Goal: Navigation & Orientation: Understand site structure

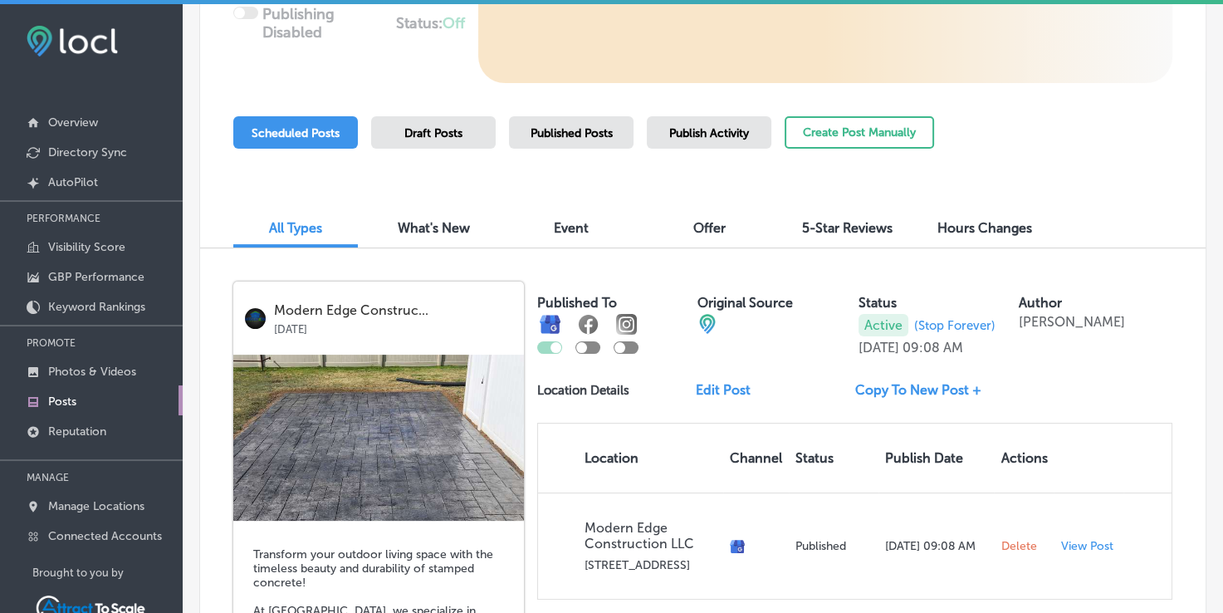
scroll to position [332, 0]
click at [326, 123] on div "Scheduled Posts" at bounding box center [295, 132] width 125 height 32
click at [291, 126] on span "Scheduled Posts" at bounding box center [296, 133] width 88 height 14
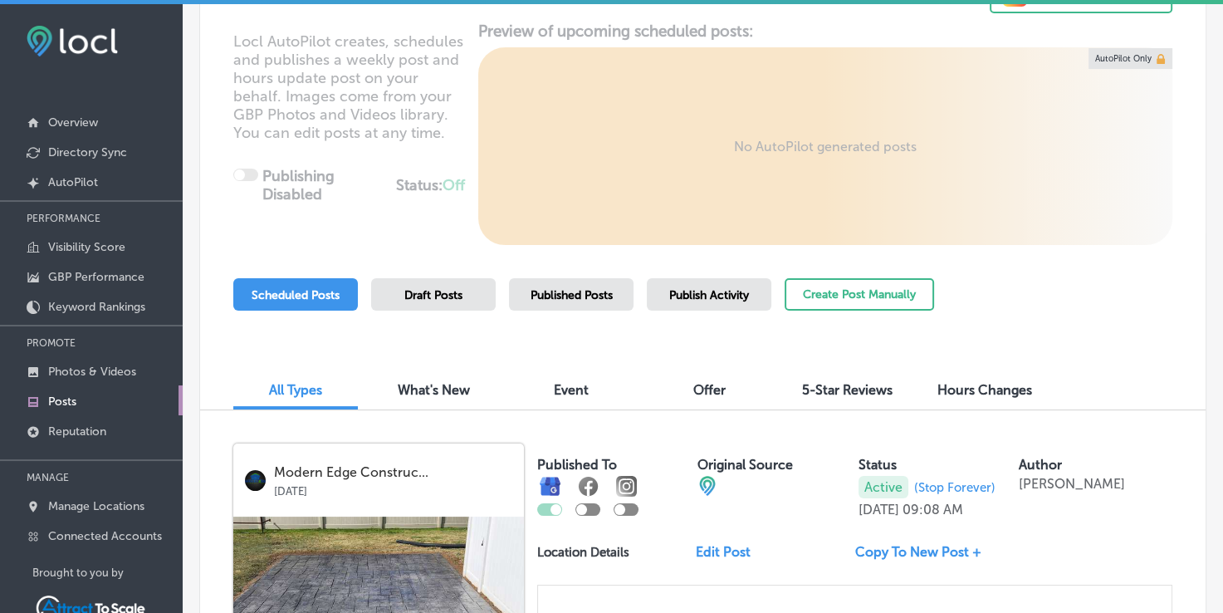
scroll to position [166, 0]
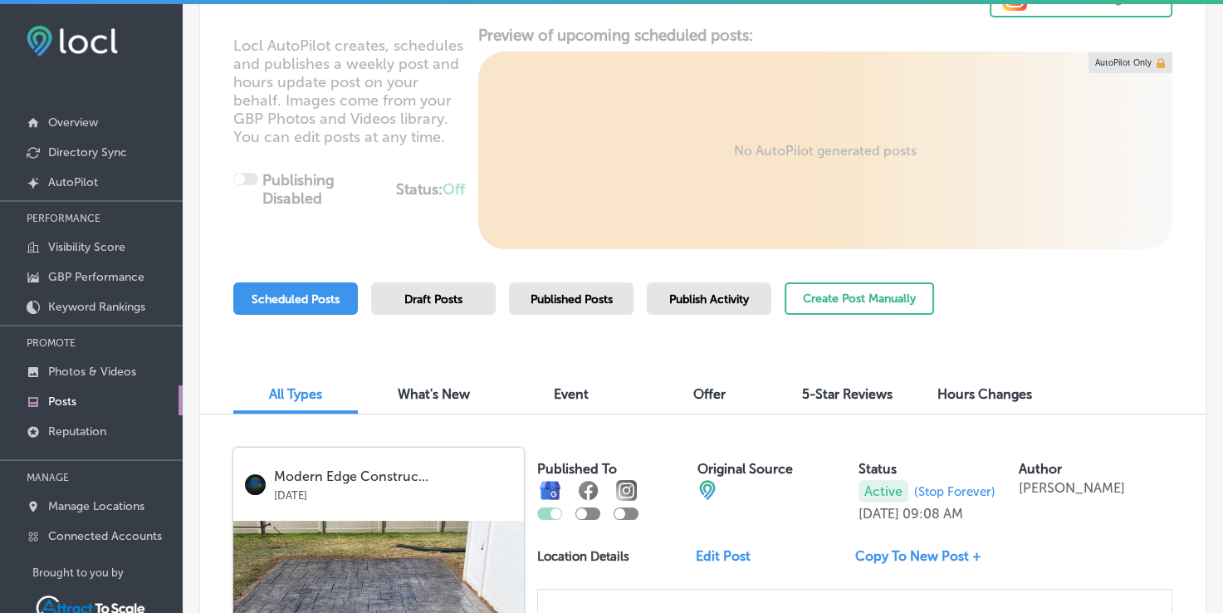
click at [601, 294] on span "Published Posts" at bounding box center [572, 299] width 82 height 14
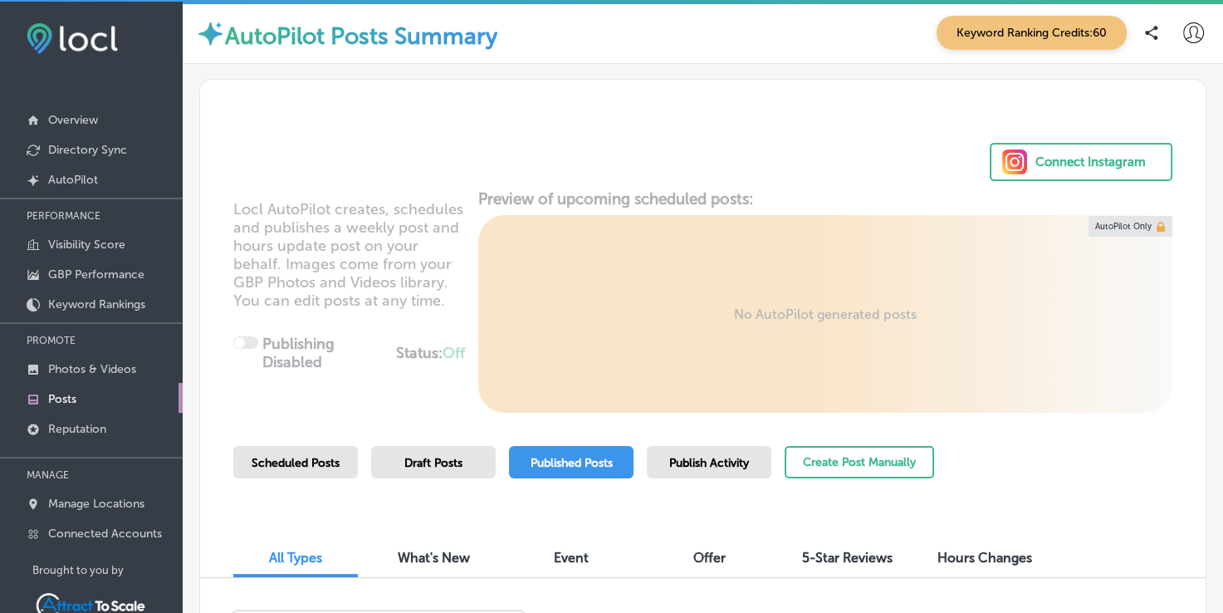
scroll to position [0, 0]
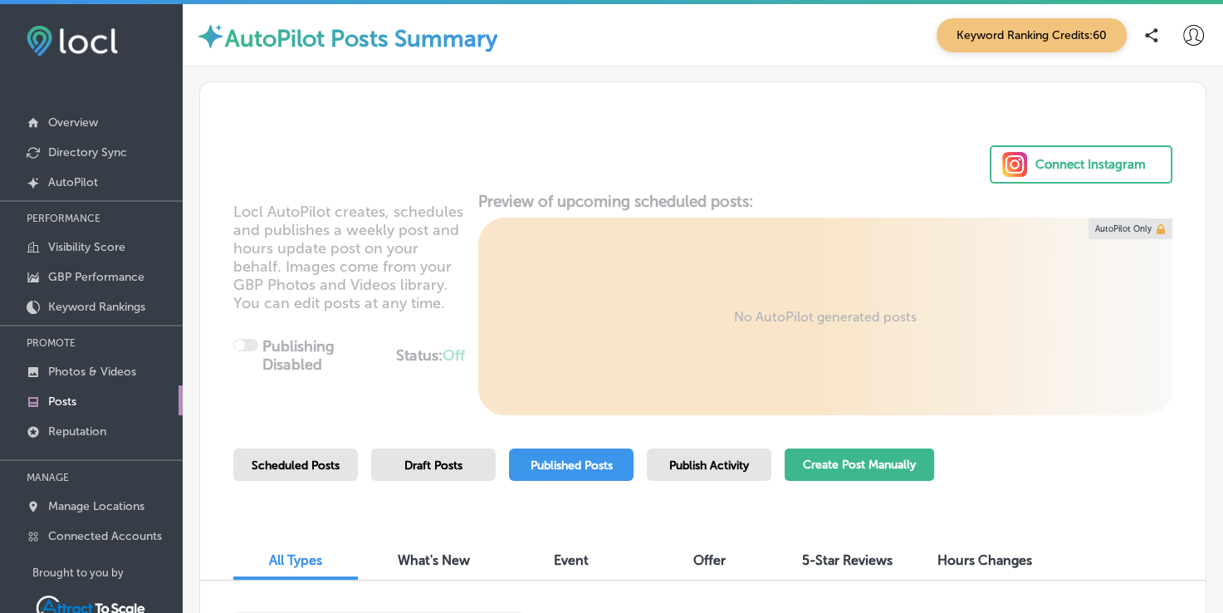
click at [884, 460] on button "Create Post Manually" at bounding box center [859, 464] width 149 height 32
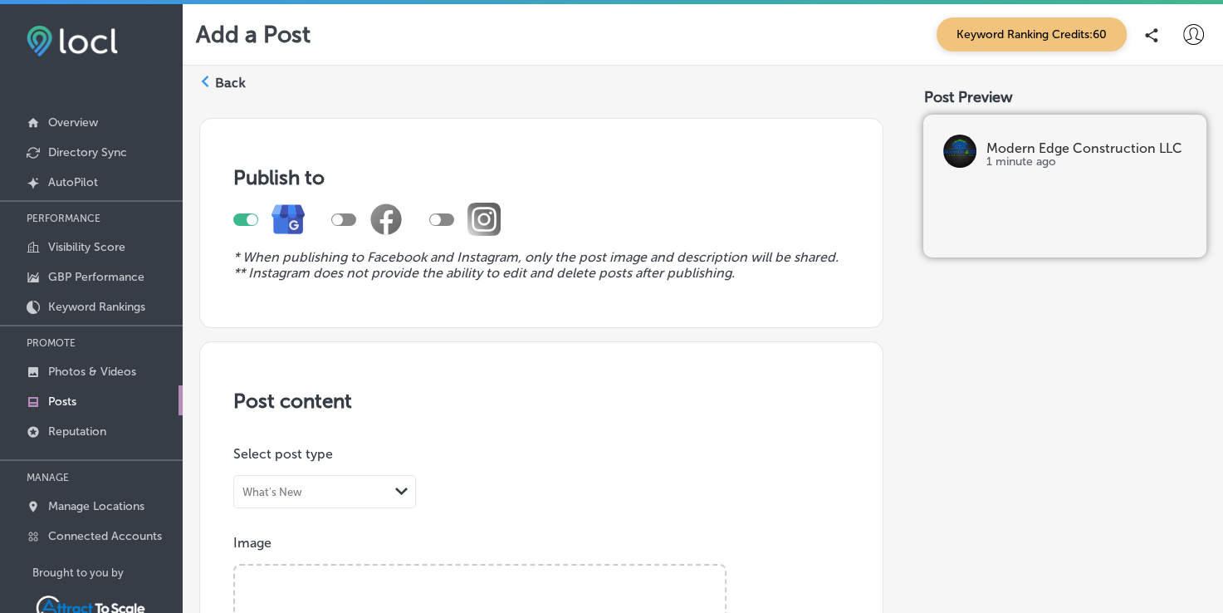
click at [349, 216] on div at bounding box center [343, 219] width 25 height 12
checkbox input "true"
click at [209, 84] on icon at bounding box center [205, 82] width 12 height 12
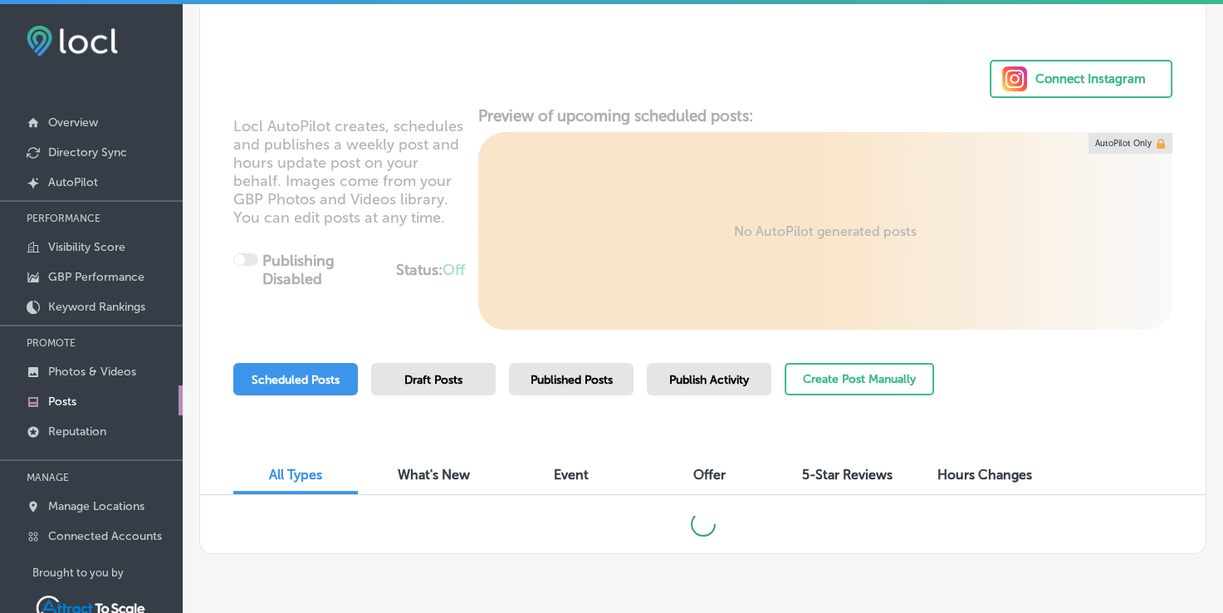
scroll to position [88, 0]
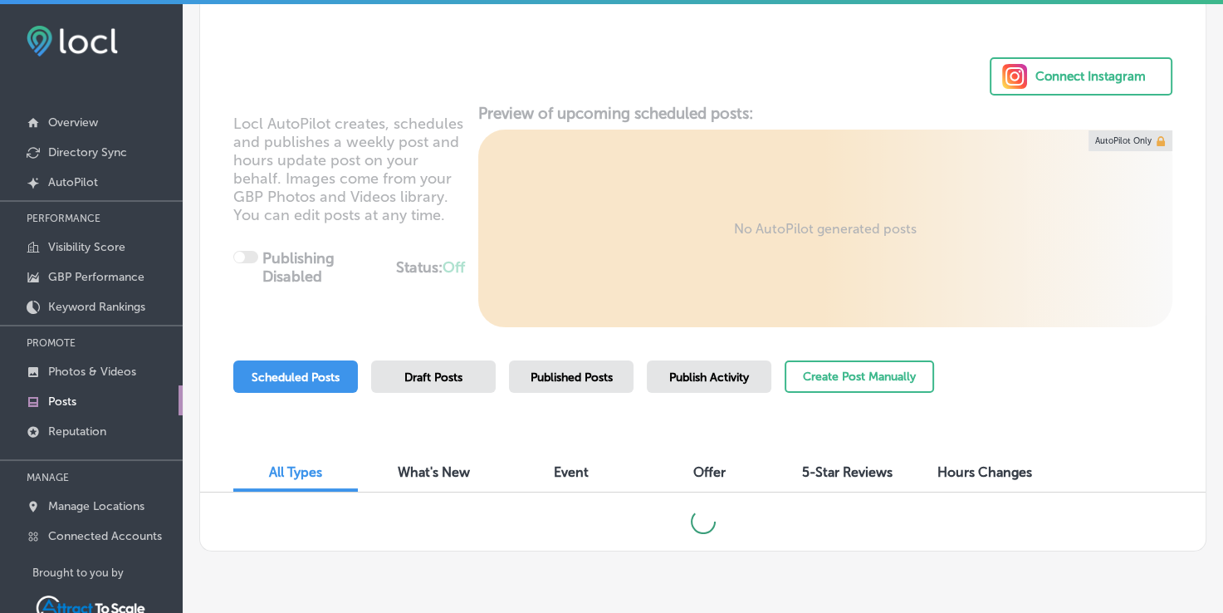
drag, startPoint x: 584, startPoint y: 370, endPoint x: 608, endPoint y: 371, distance: 24.1
click at [583, 370] on span "Published Posts" at bounding box center [572, 377] width 82 height 14
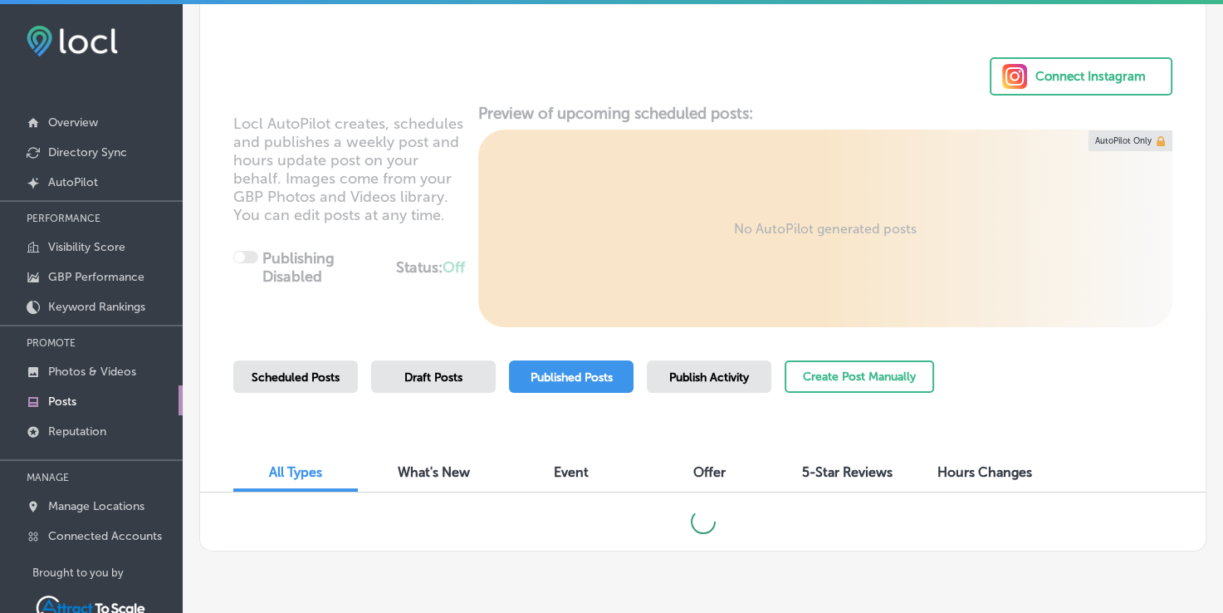
drag, startPoint x: 708, startPoint y: 379, endPoint x: 677, endPoint y: 380, distance: 30.7
click at [671, 387] on div "Publish Activity" at bounding box center [709, 376] width 125 height 32
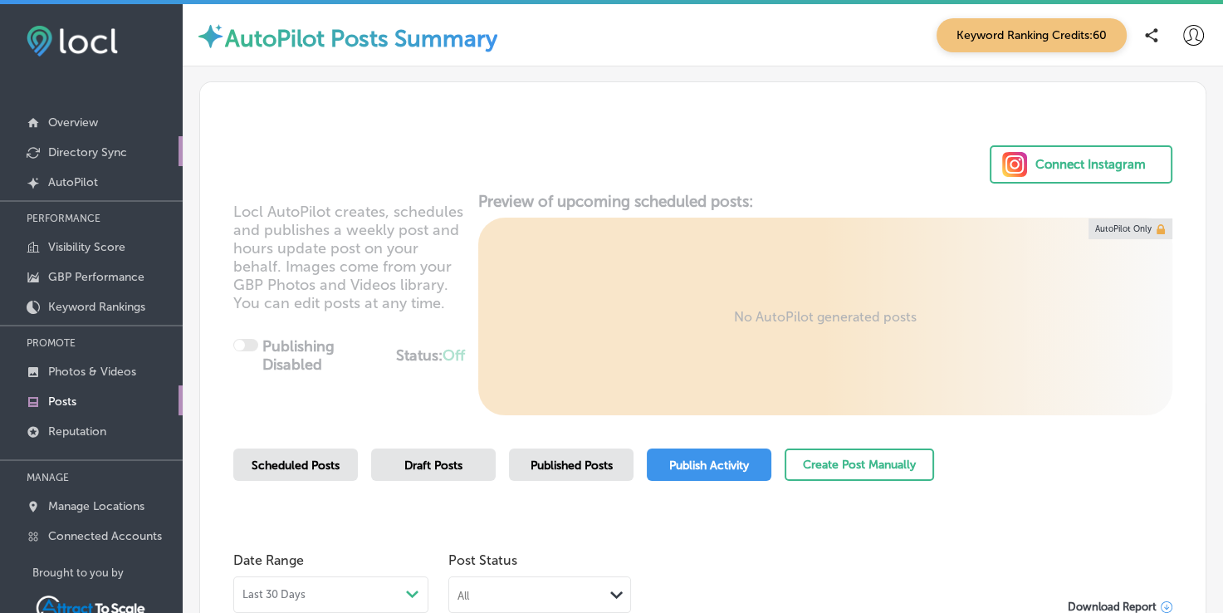
click at [83, 142] on link "Directory Sync" at bounding box center [91, 151] width 183 height 30
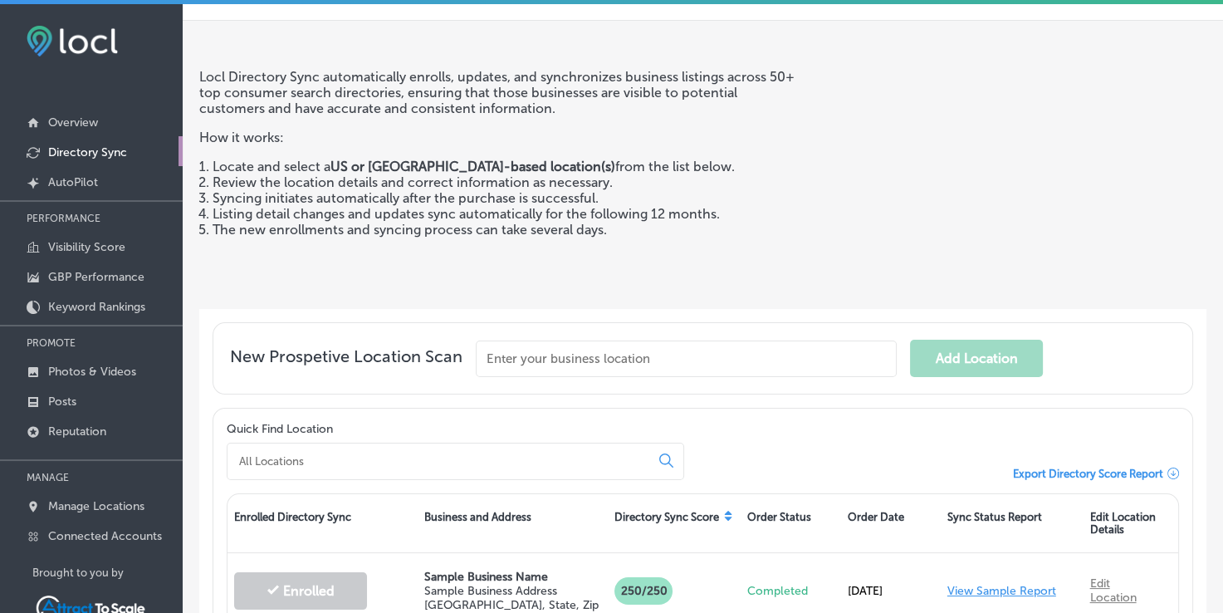
scroll to position [223, 0]
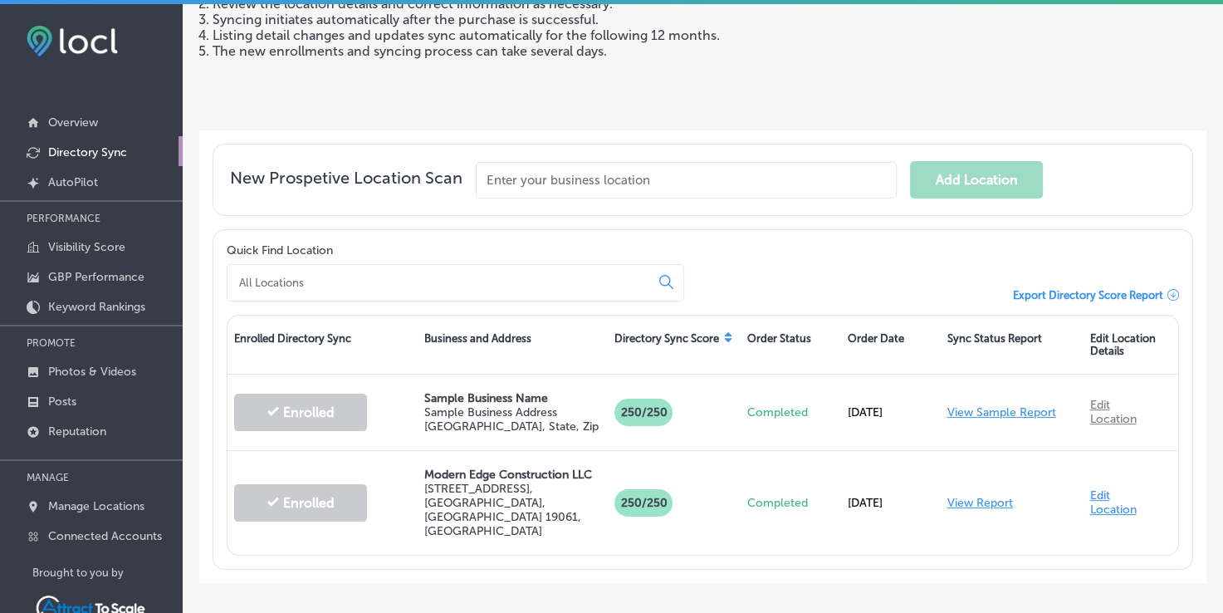
click at [551, 280] on input at bounding box center [442, 282] width 409 height 15
click at [546, 174] on input "text" at bounding box center [686, 180] width 421 height 37
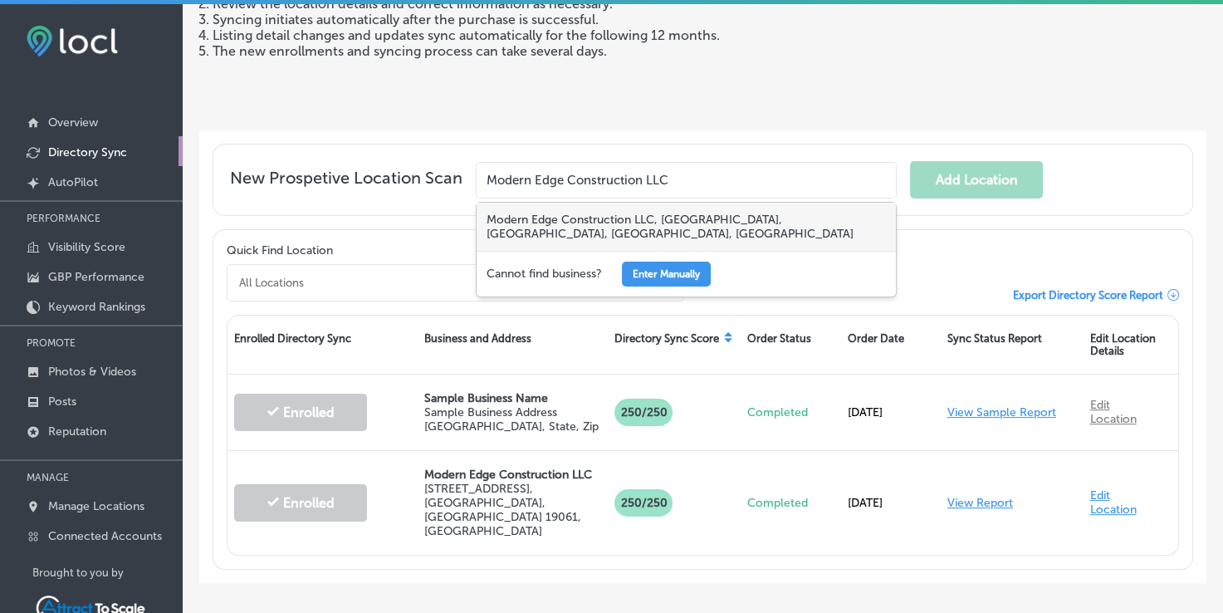
click at [842, 219] on div "Modern Edge Construction LLC, [GEOGRAPHIC_DATA], [GEOGRAPHIC_DATA], [GEOGRAPHIC…" at bounding box center [686, 227] width 419 height 48
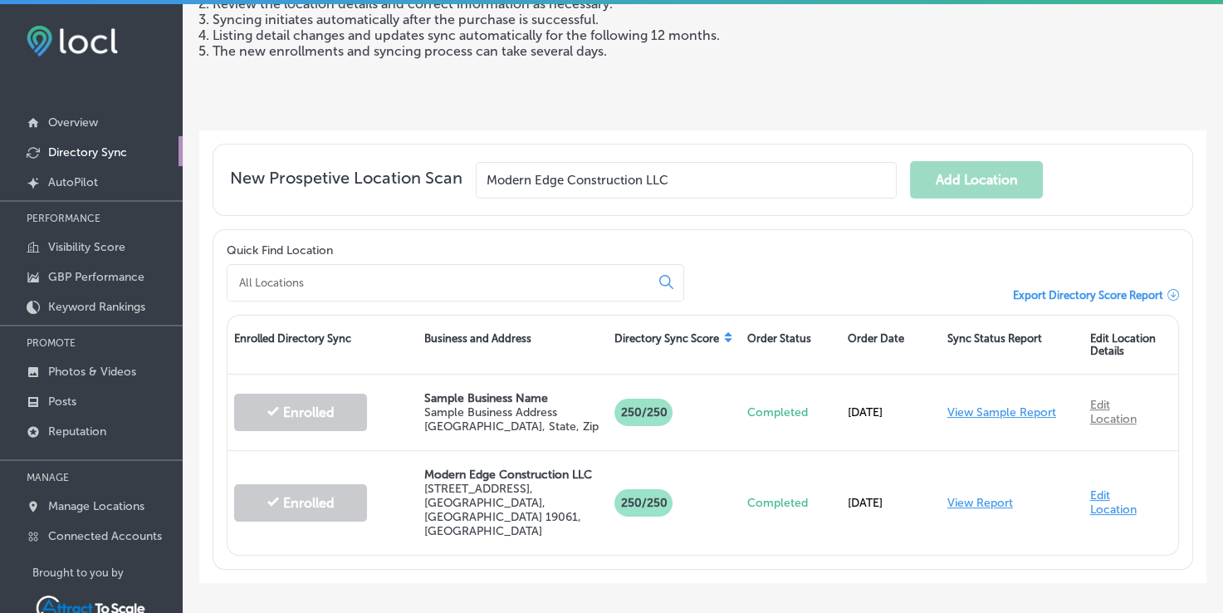
type input "Modern Edge Construction LLC, [GEOGRAPHIC_DATA], [GEOGRAPHIC_DATA], [GEOGRAPHIC…"
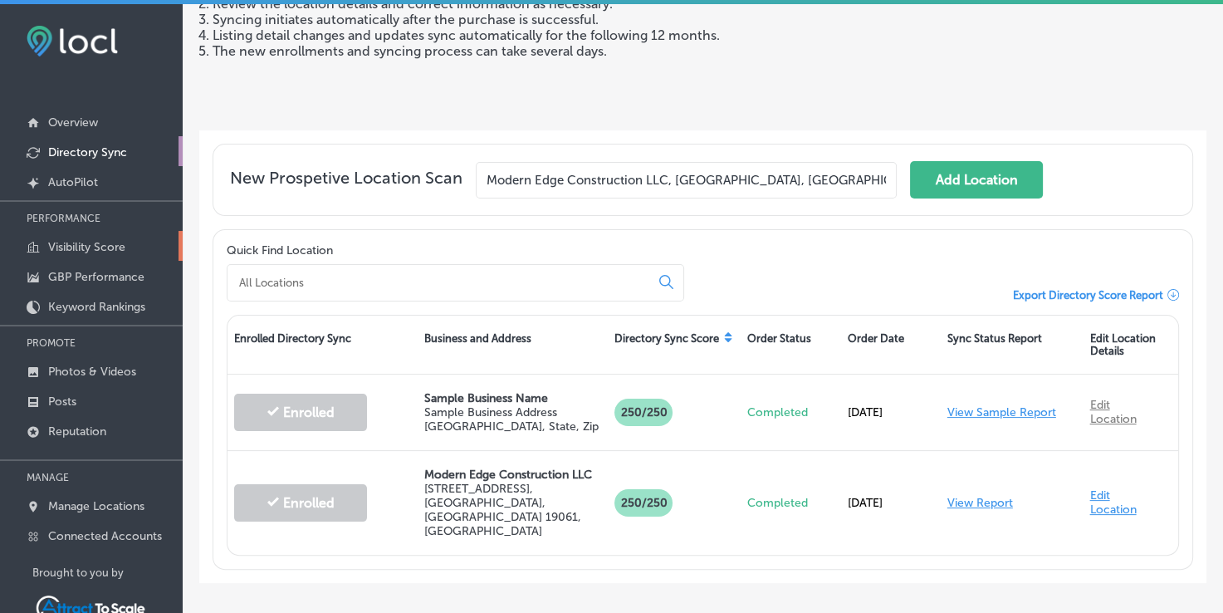
click at [103, 247] on p "Visibility Score" at bounding box center [86, 247] width 77 height 14
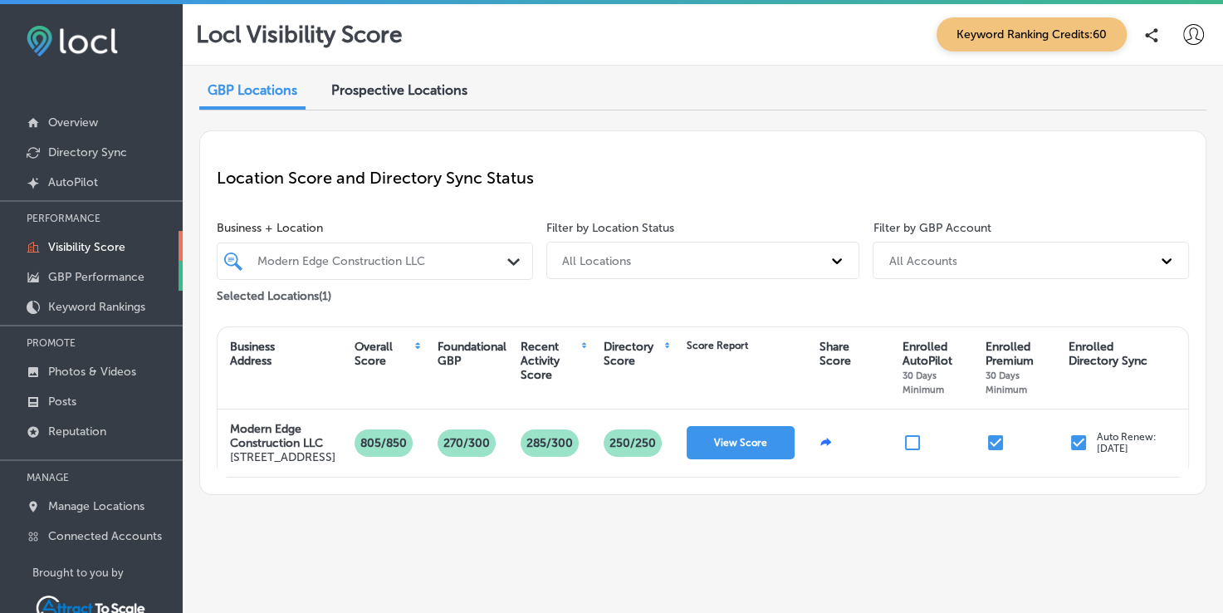
click at [69, 271] on p "GBP Performance" at bounding box center [96, 277] width 96 height 14
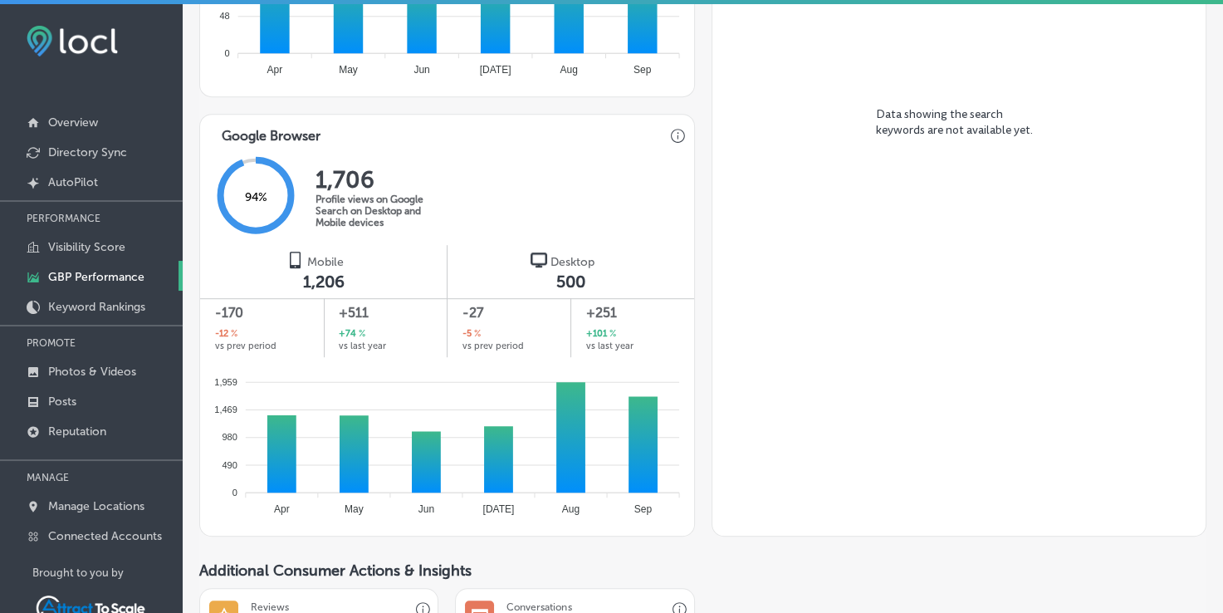
scroll to position [941, 0]
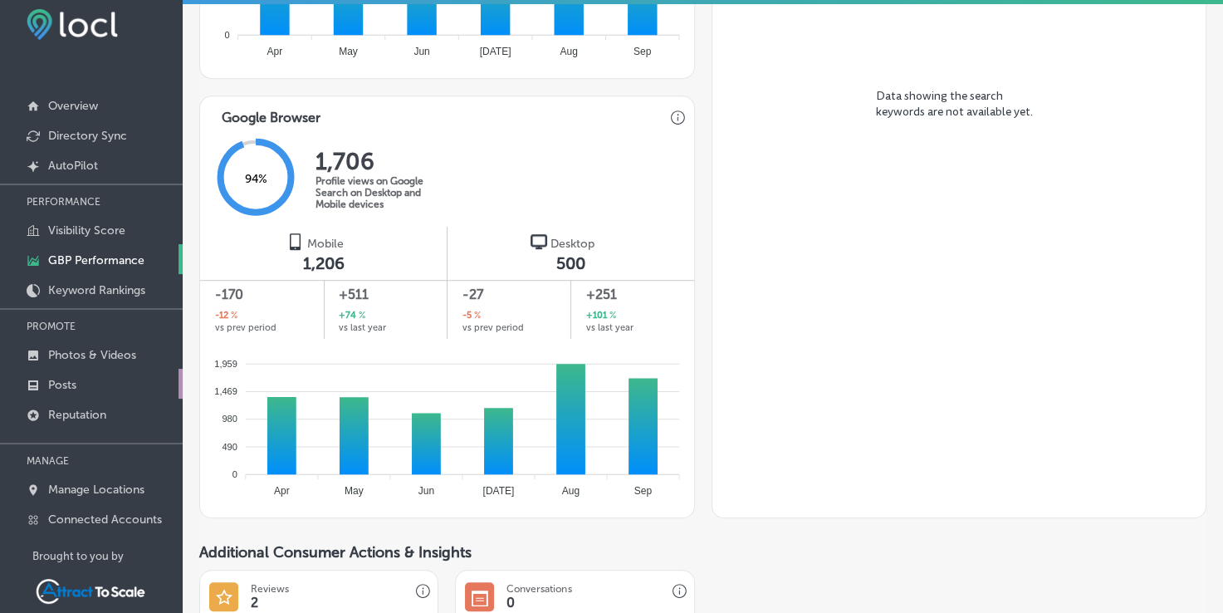
click at [69, 375] on div "PERFORMANCE Visibility Score GBP Performance Keyword Rankings PROMOTE Photos & …" at bounding box center [91, 359] width 183 height 350
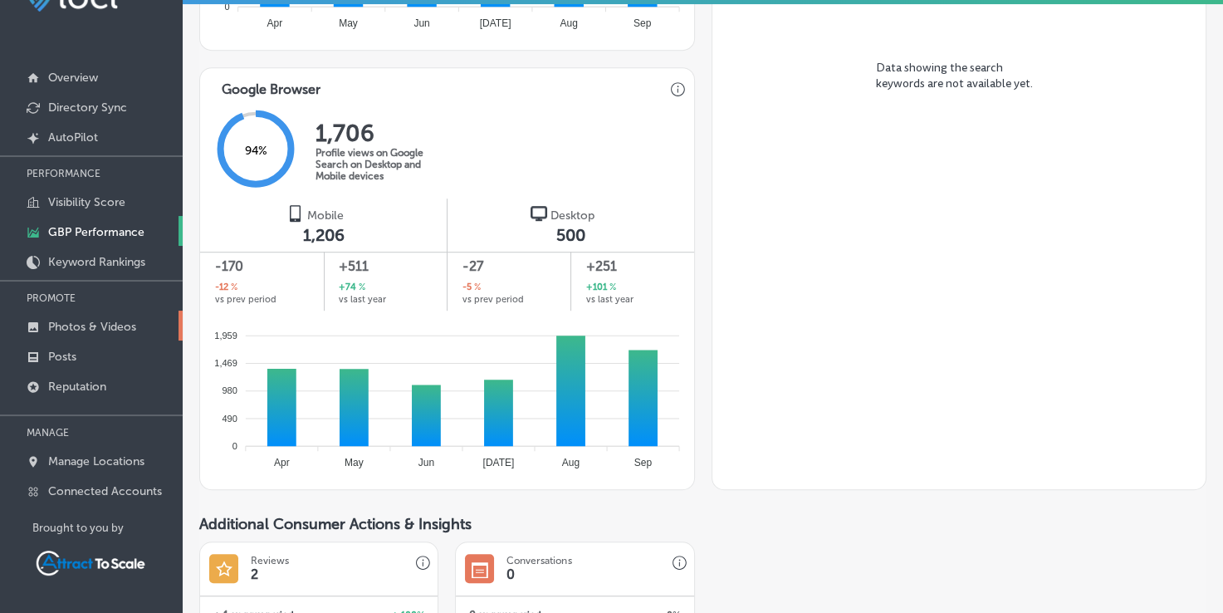
click at [79, 334] on link "Photos & Videos" at bounding box center [91, 326] width 183 height 30
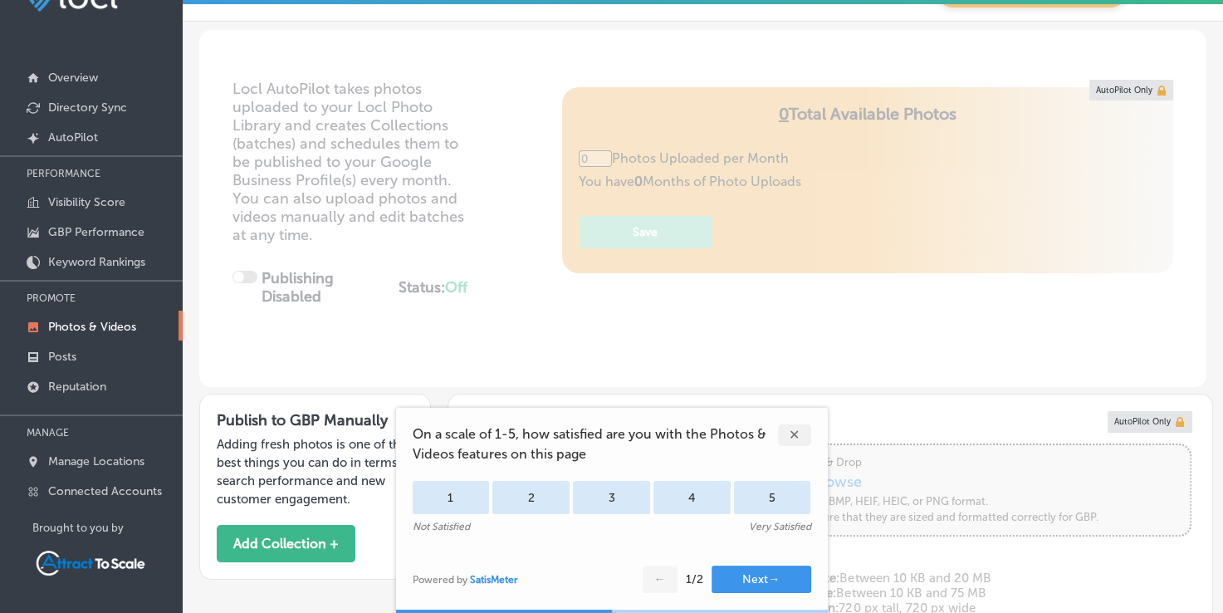
type input "5"
click at [794, 431] on div "✕" at bounding box center [794, 435] width 33 height 22
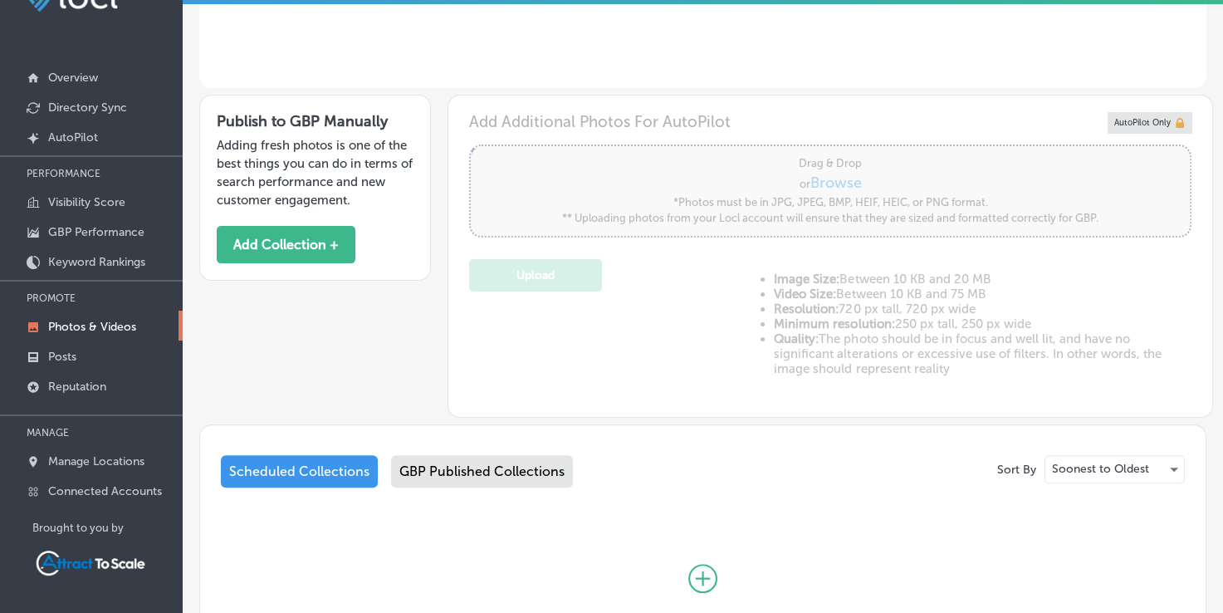
scroll to position [242, 0]
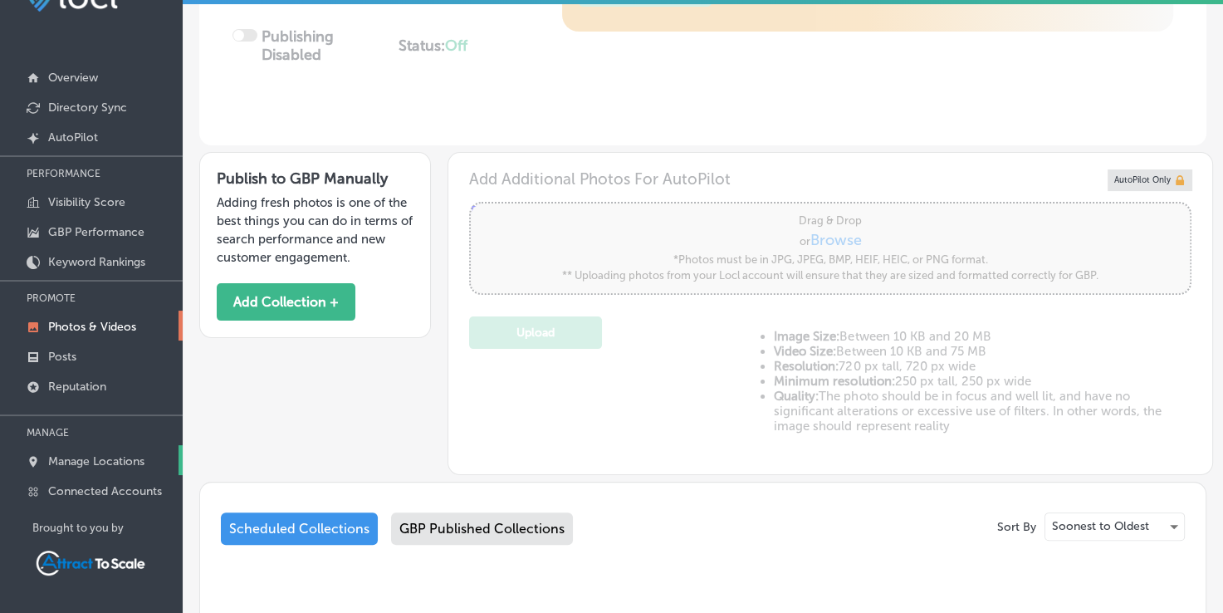
click at [86, 460] on p "Manage Locations" at bounding box center [96, 461] width 96 height 14
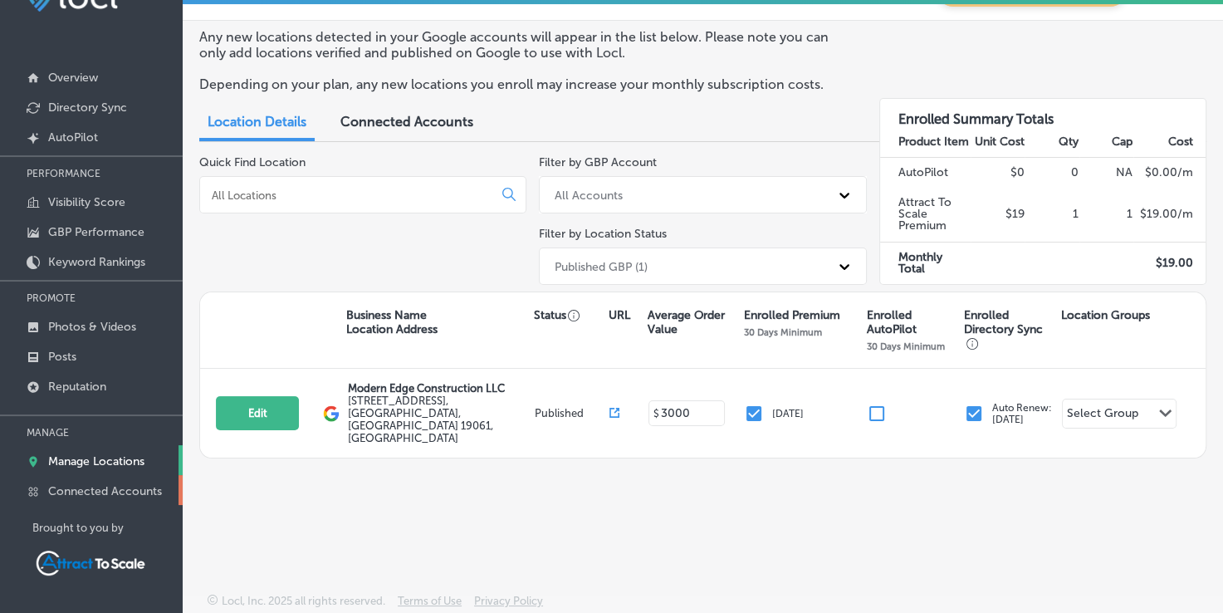
click at [128, 494] on p "Connected Accounts" at bounding box center [105, 491] width 114 height 14
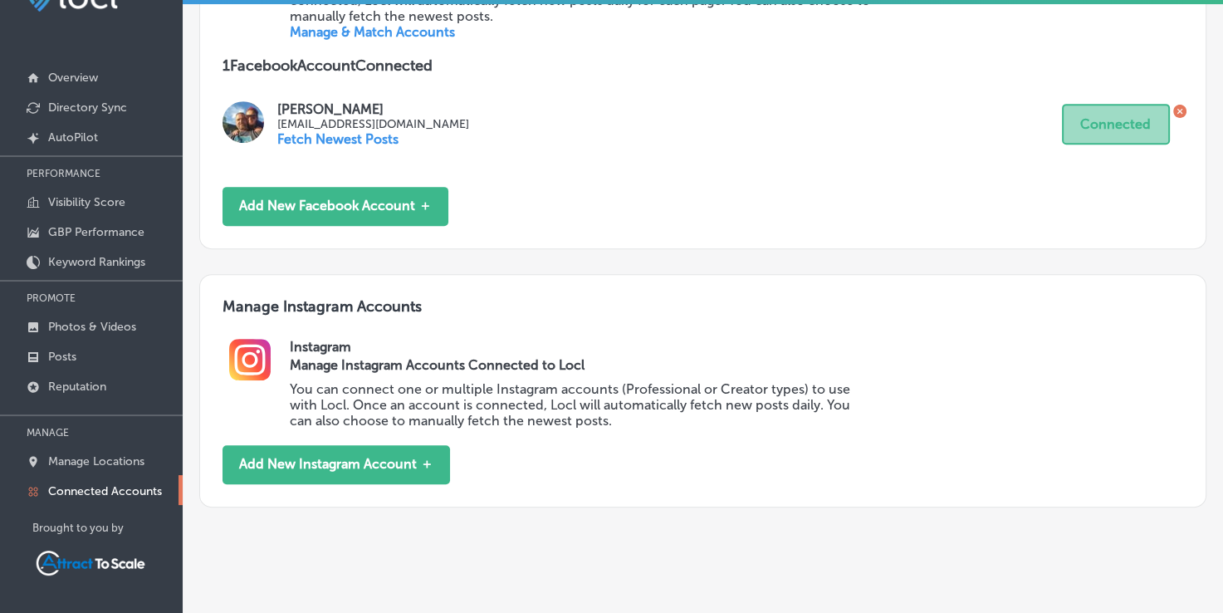
scroll to position [722, 0]
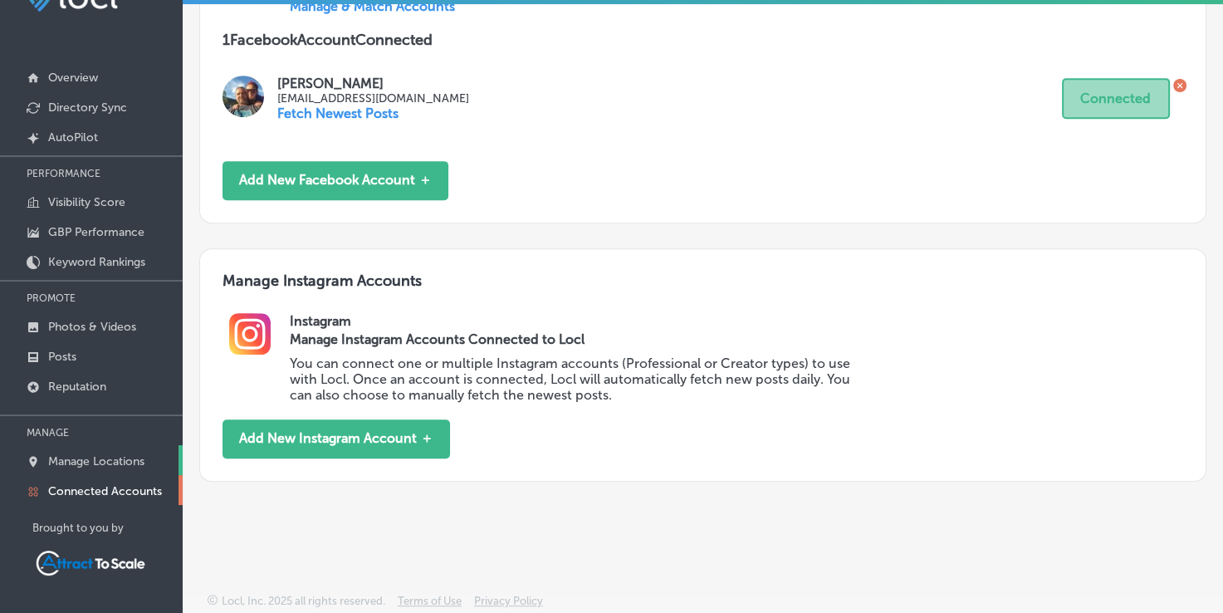
click at [119, 454] on p "Manage Locations" at bounding box center [96, 461] width 96 height 14
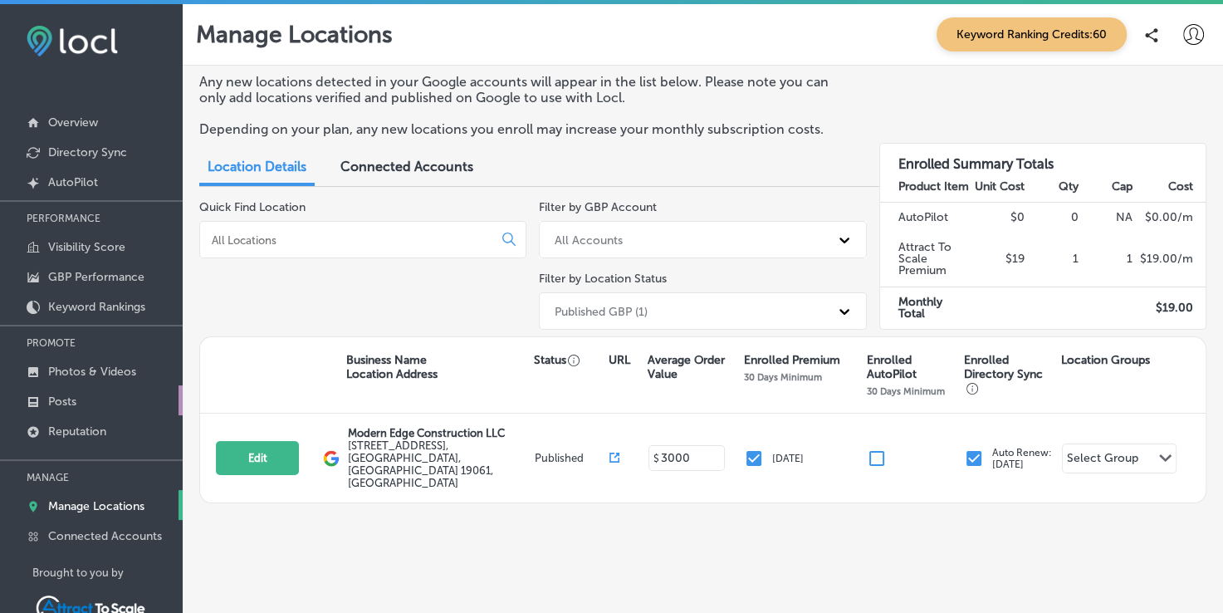
click at [53, 399] on p "Posts" at bounding box center [62, 401] width 28 height 14
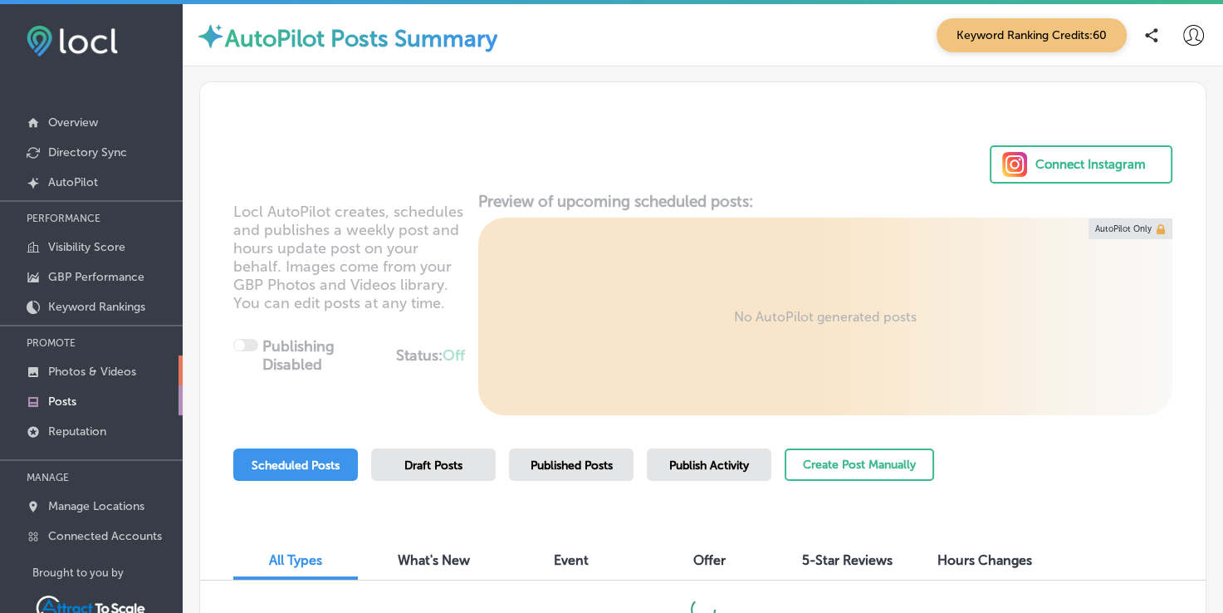
click at [75, 357] on link "Photos & Videos" at bounding box center [91, 370] width 183 height 30
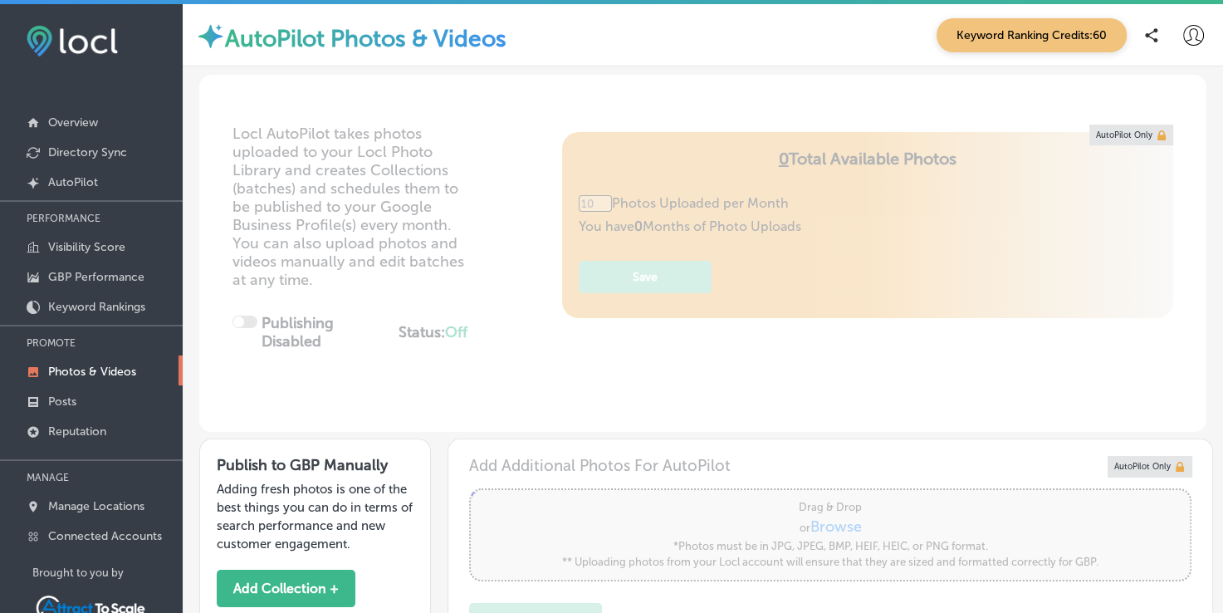
type input "0"
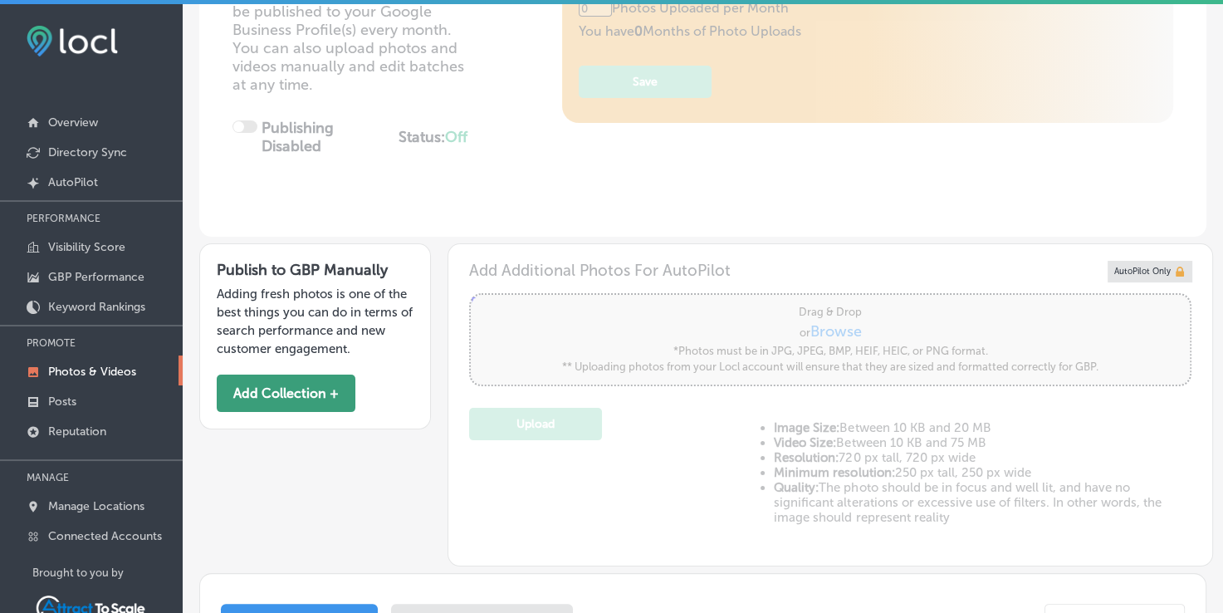
scroll to position [221, 0]
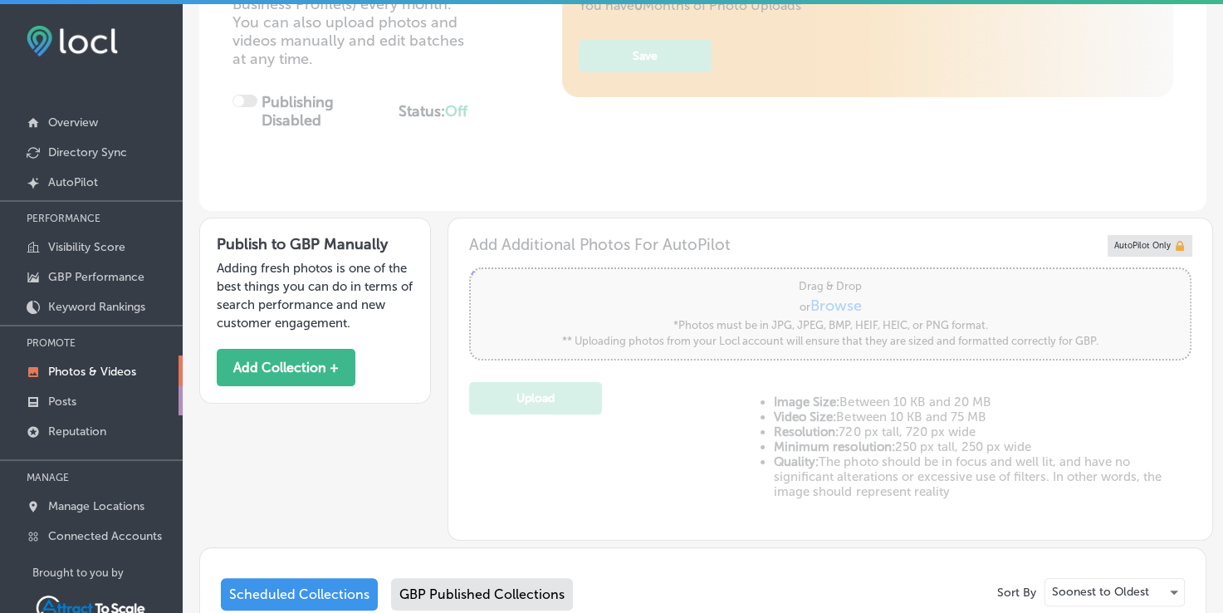
click at [63, 399] on p "Posts" at bounding box center [62, 401] width 28 height 14
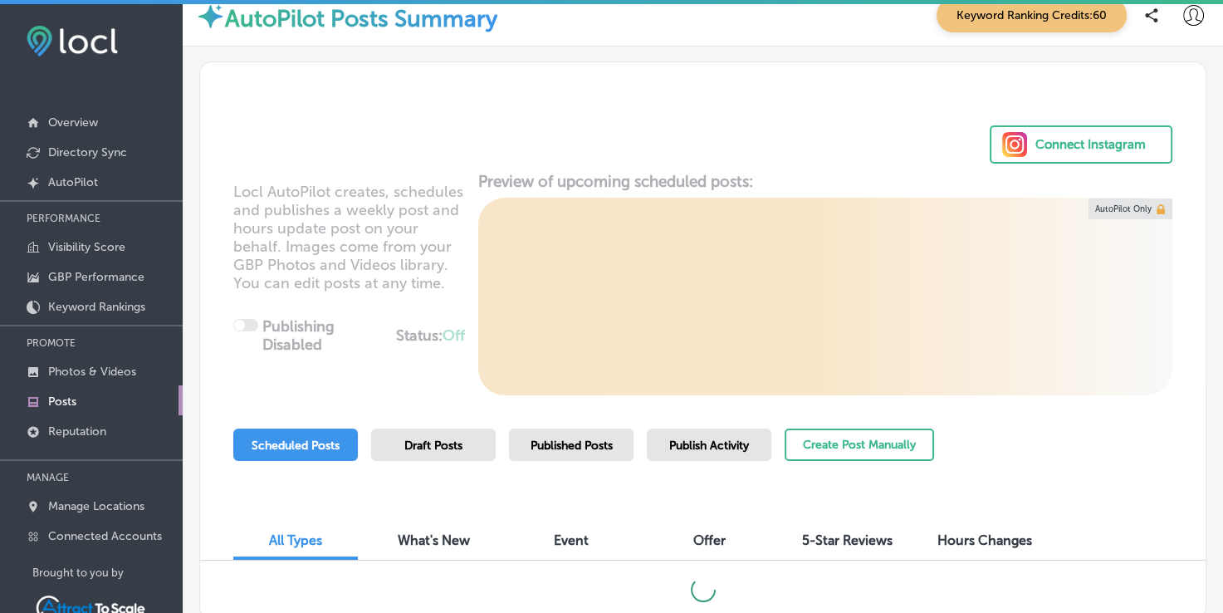
scroll to position [55, 0]
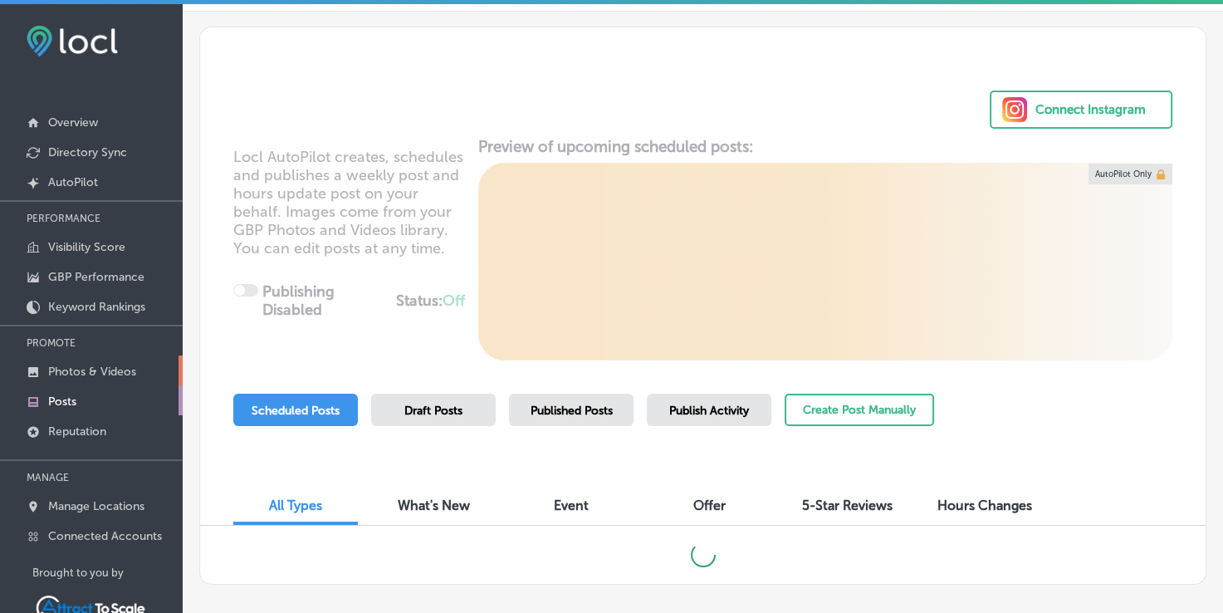
click at [92, 359] on link "Photos & Videos" at bounding box center [91, 370] width 183 height 30
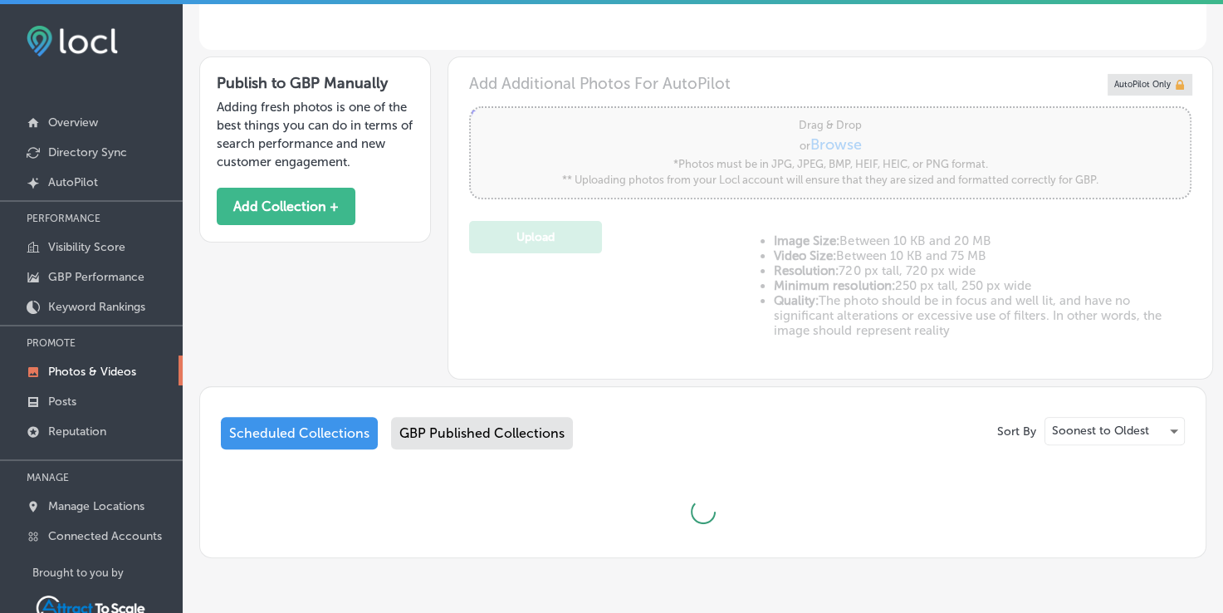
scroll to position [387, 0]
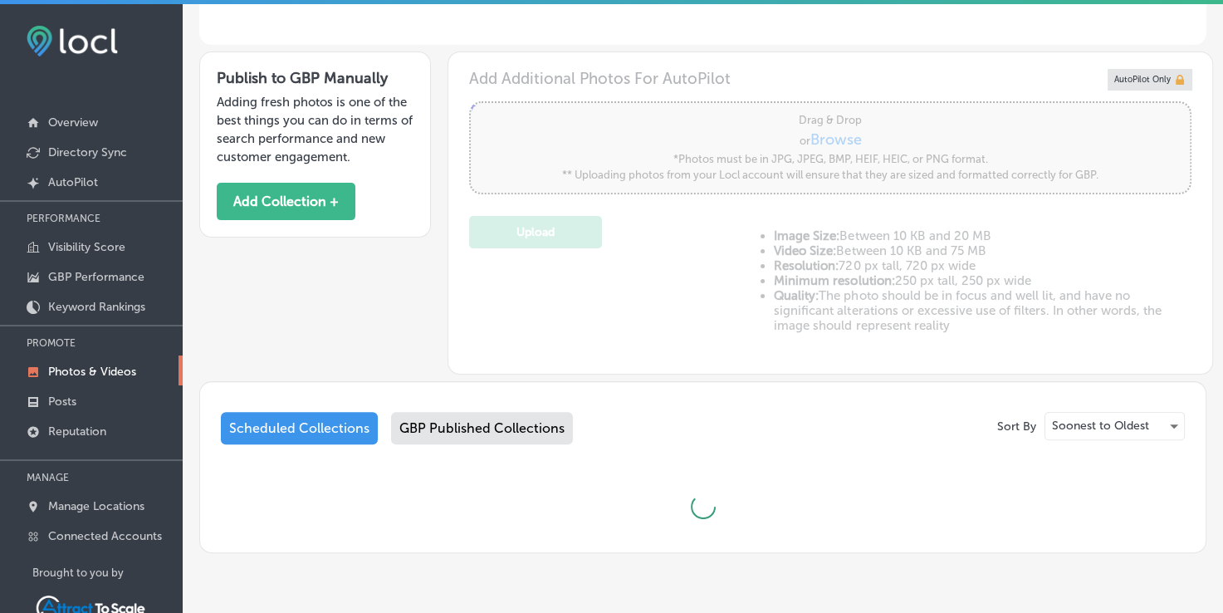
type input "5"
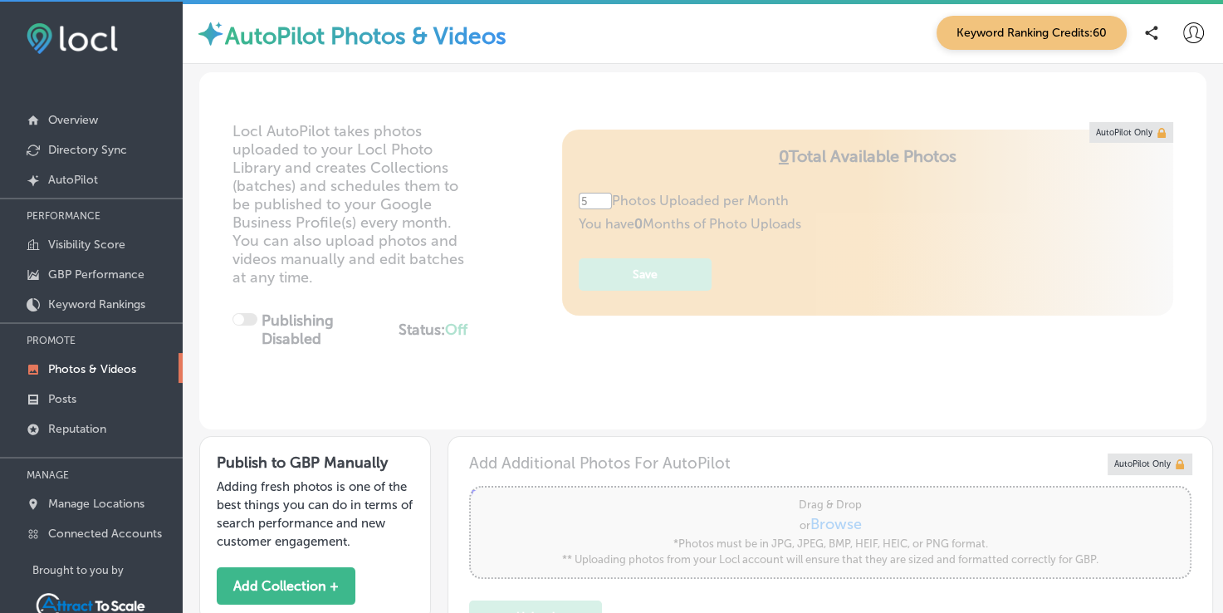
scroll to position [0, 0]
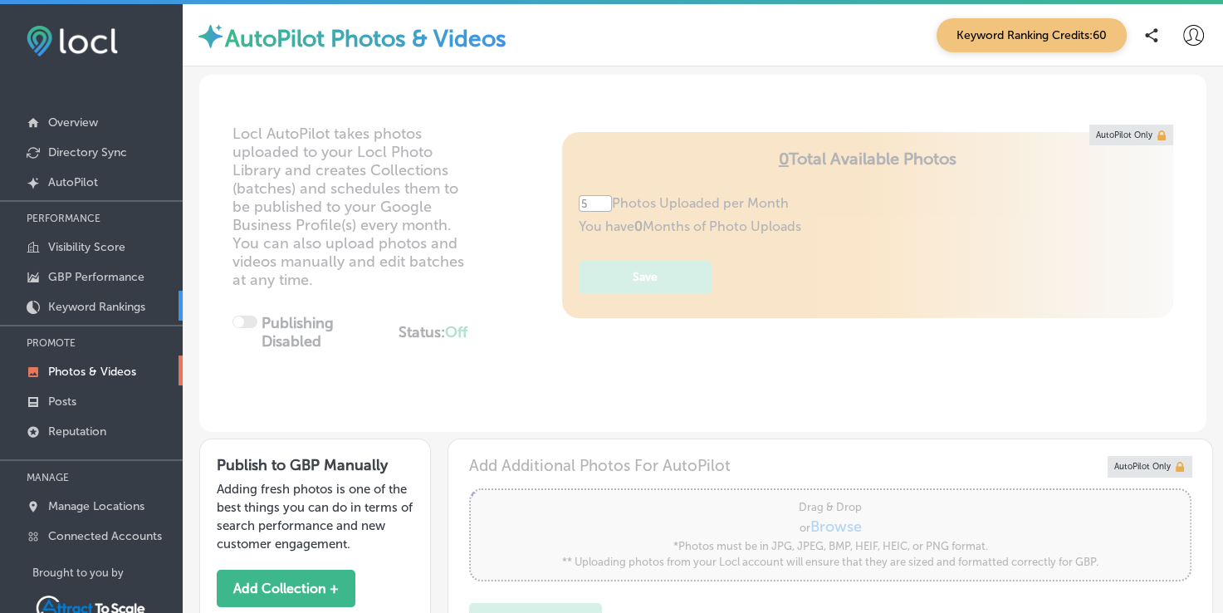
click at [76, 310] on p "Keyword Rankings" at bounding box center [96, 307] width 97 height 14
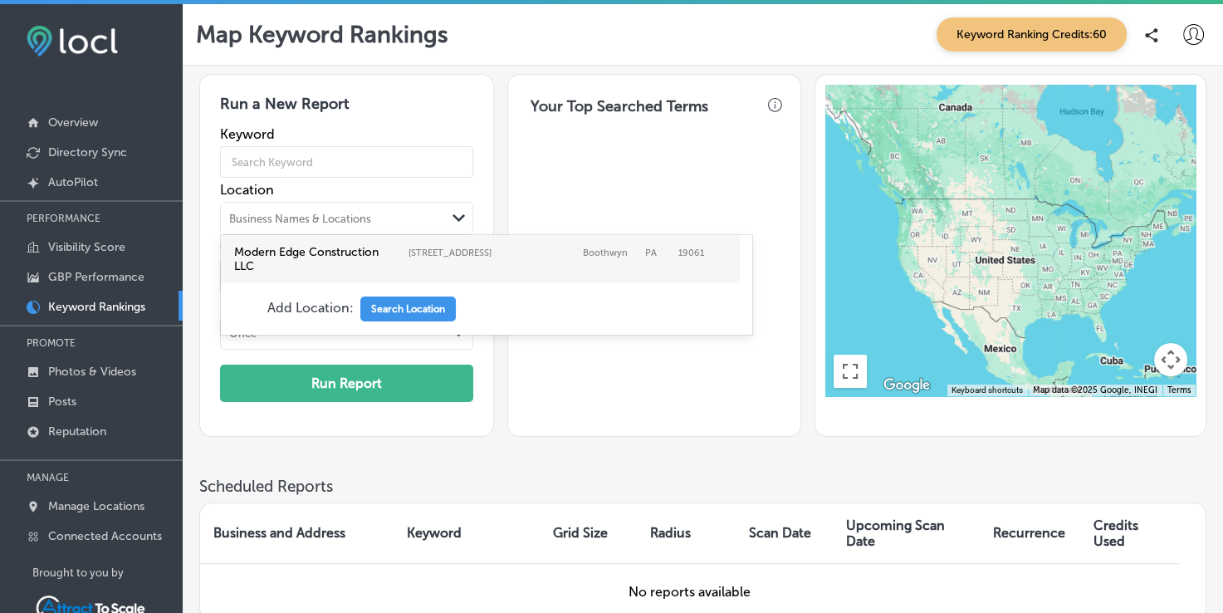
click at [326, 203] on div "Business Names & Locations Path Created with Sketch." at bounding box center [347, 219] width 252 height 32
click at [390, 184] on label "Location" at bounding box center [346, 190] width 253 height 16
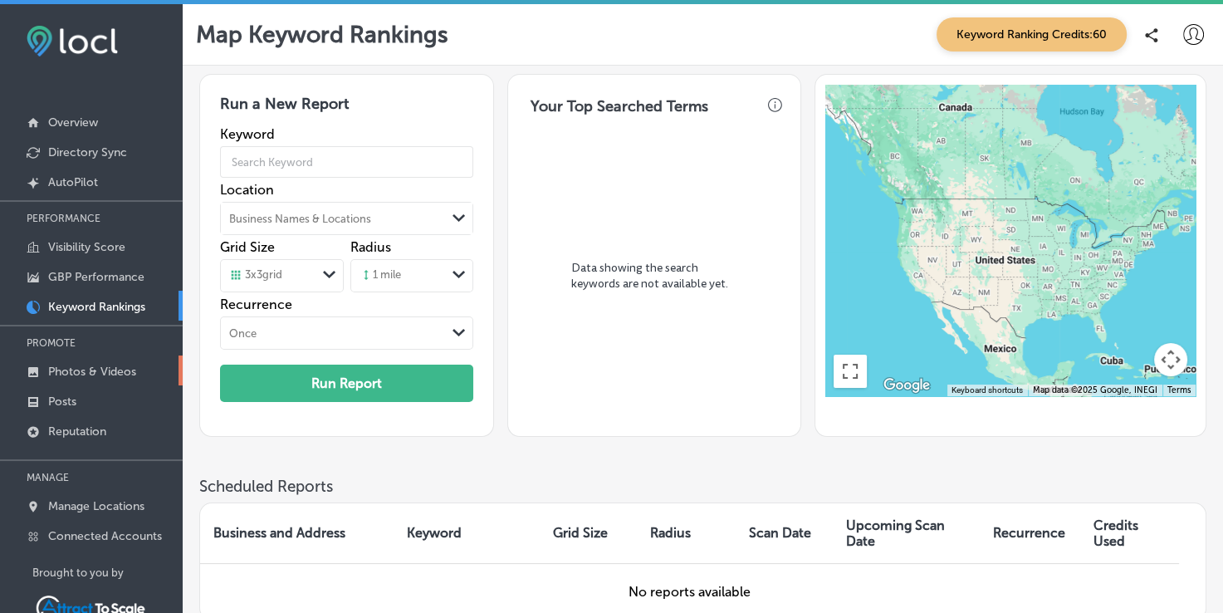
click at [88, 374] on p "Photos & Videos" at bounding box center [92, 372] width 88 height 14
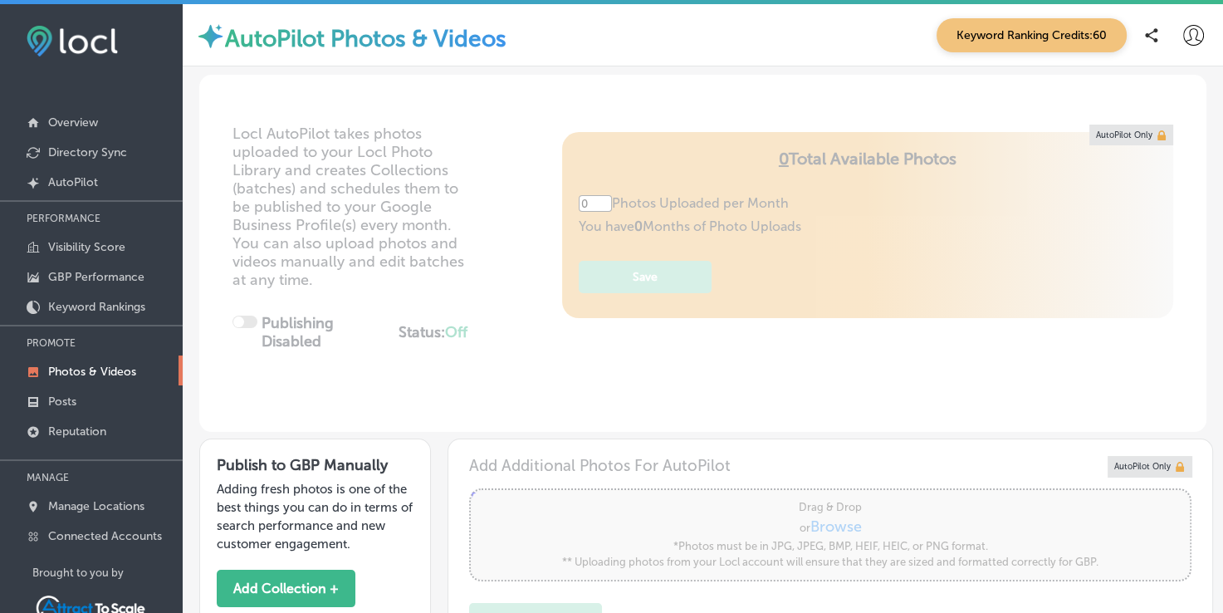
type input "5"
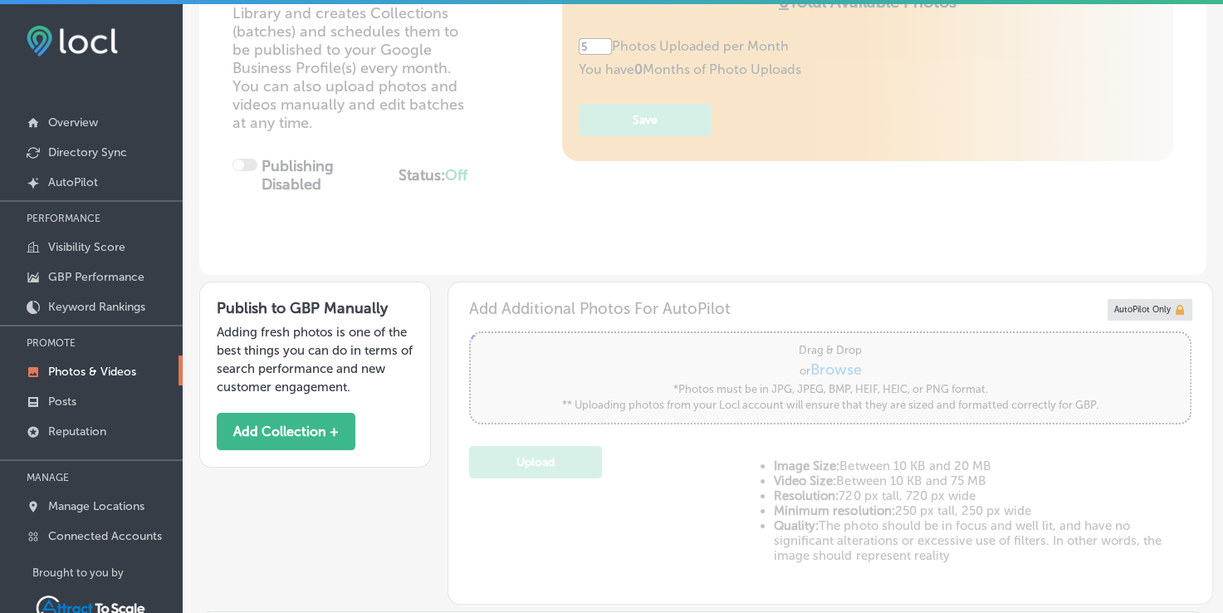
scroll to position [277, 0]
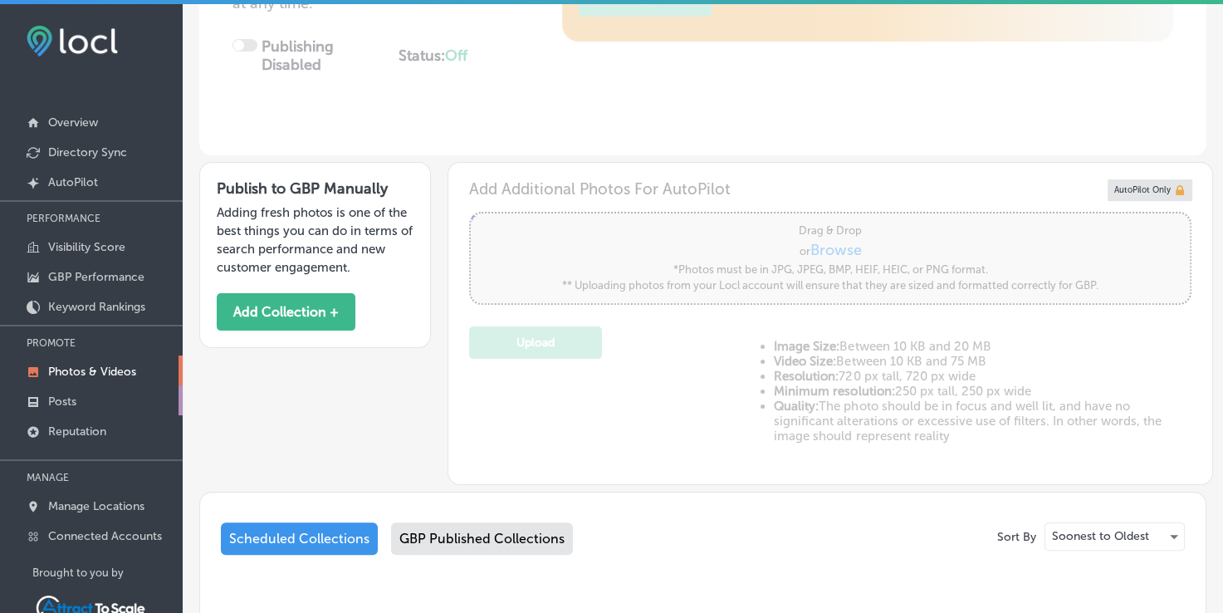
click at [93, 410] on link "Posts" at bounding box center [91, 400] width 183 height 30
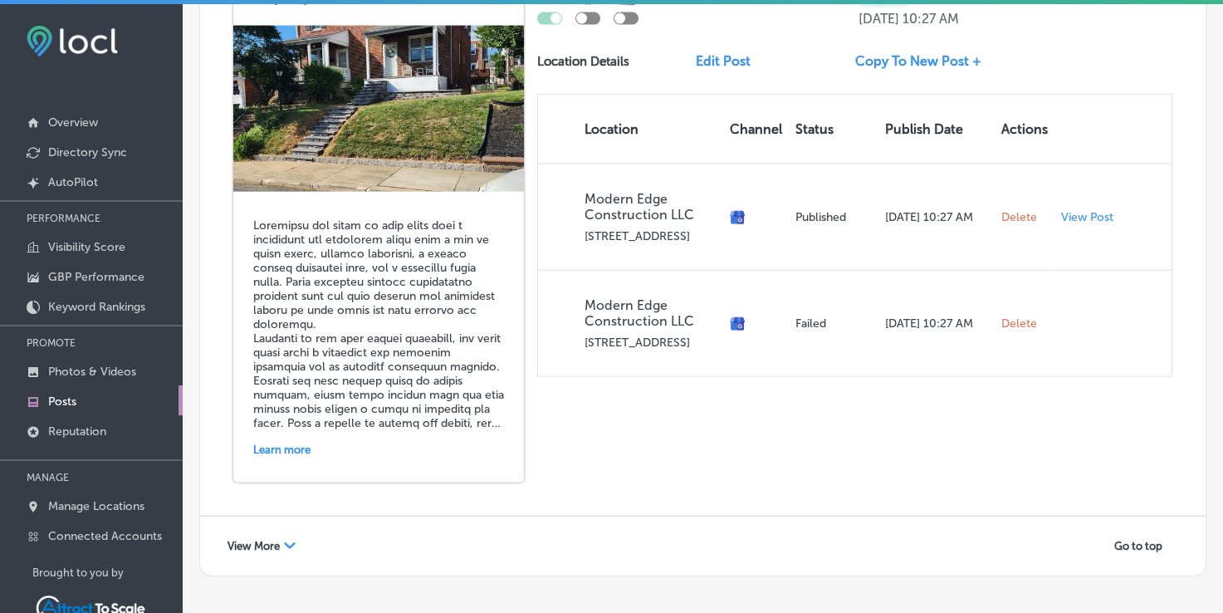
scroll to position [3582, 0]
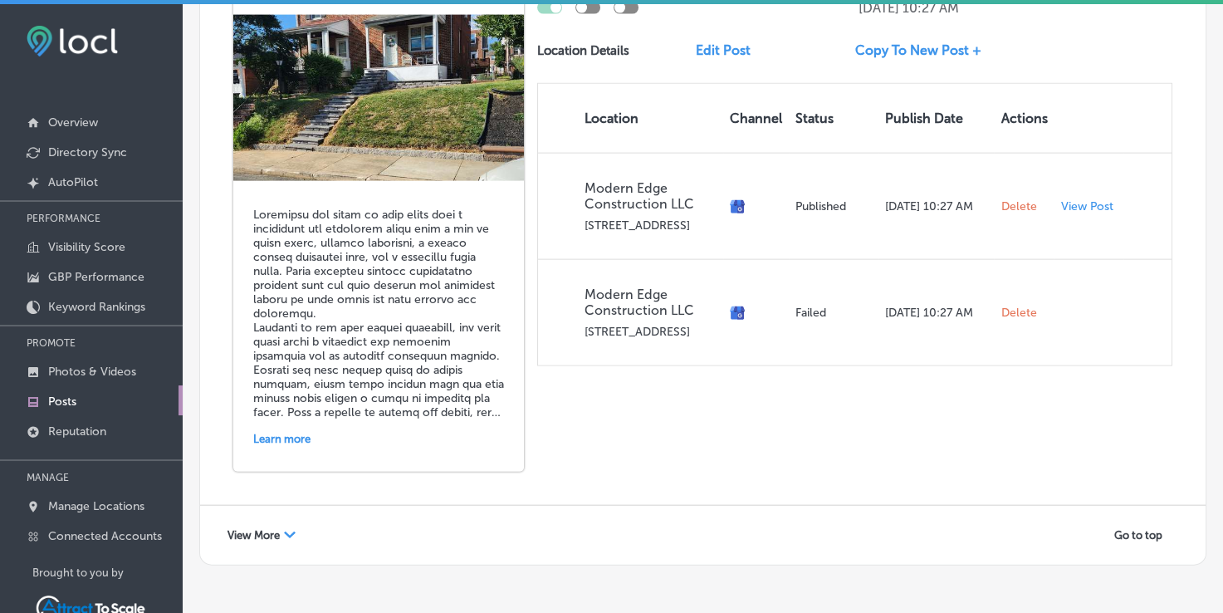
click at [276, 529] on span "View More" at bounding box center [254, 535] width 52 height 12
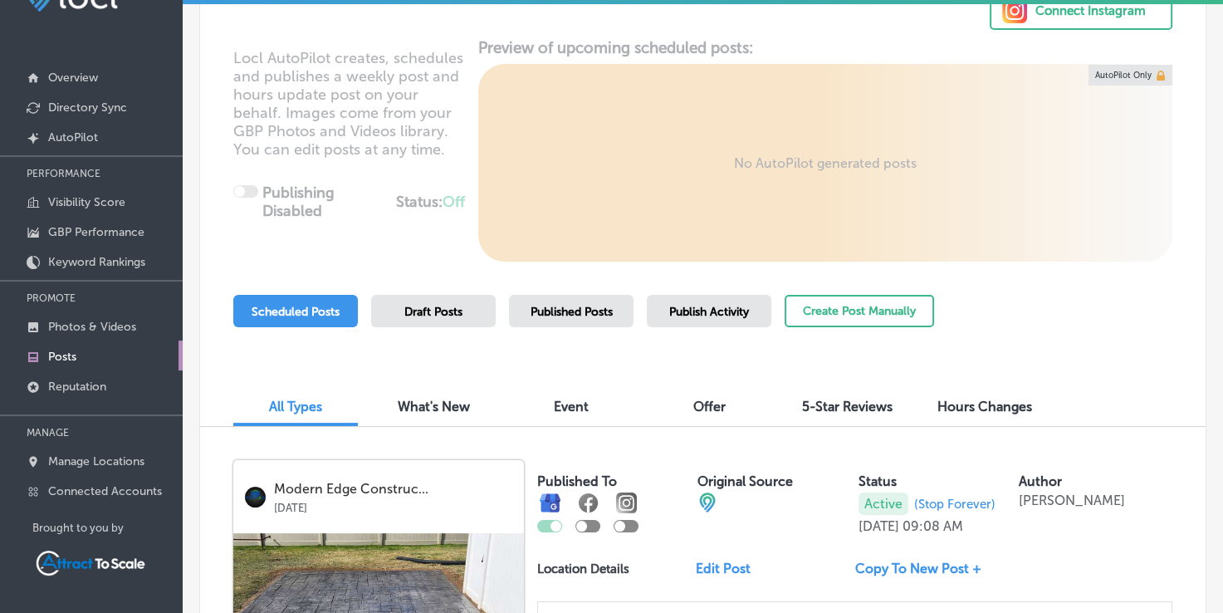
scroll to position [166, 0]
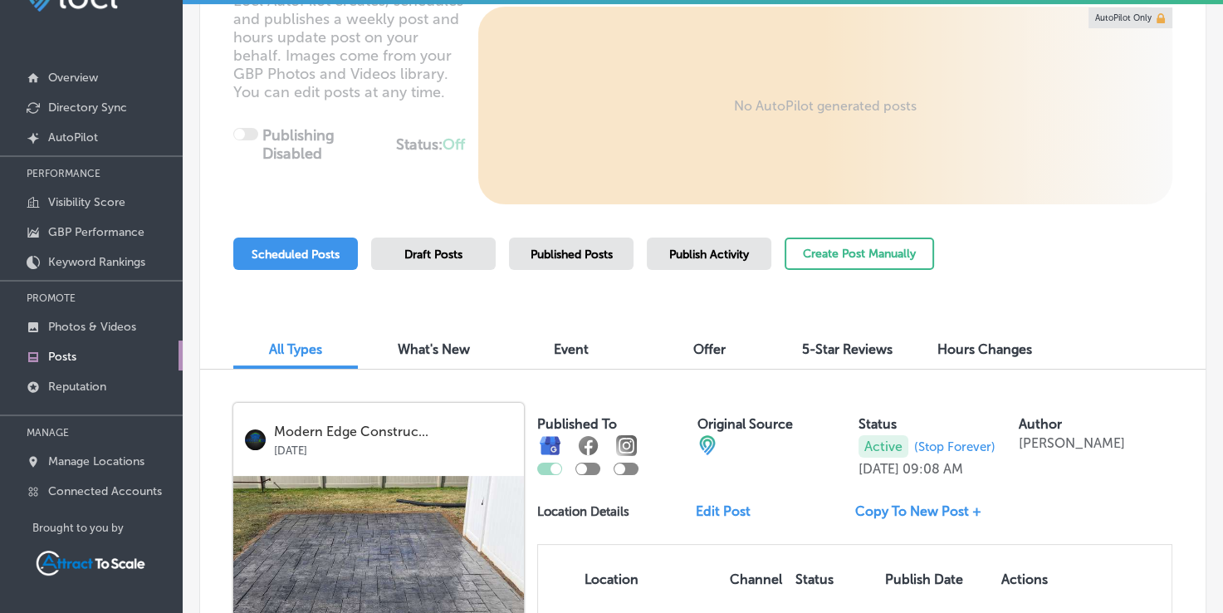
click at [421, 345] on span "What's New" at bounding box center [434, 349] width 72 height 16
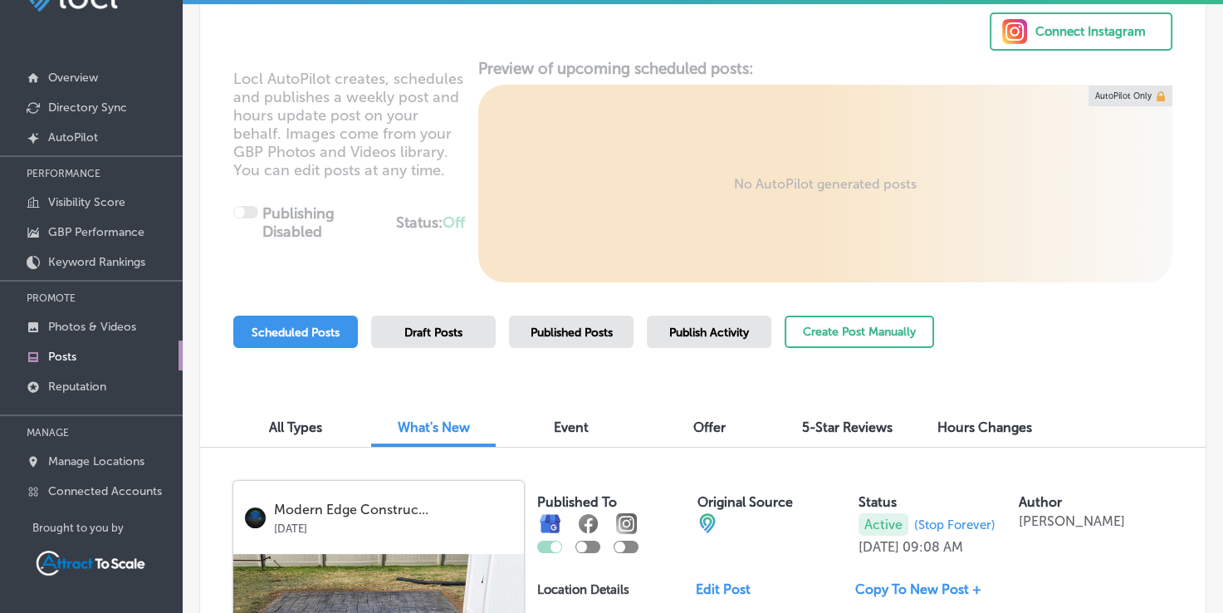
scroll to position [166, 0]
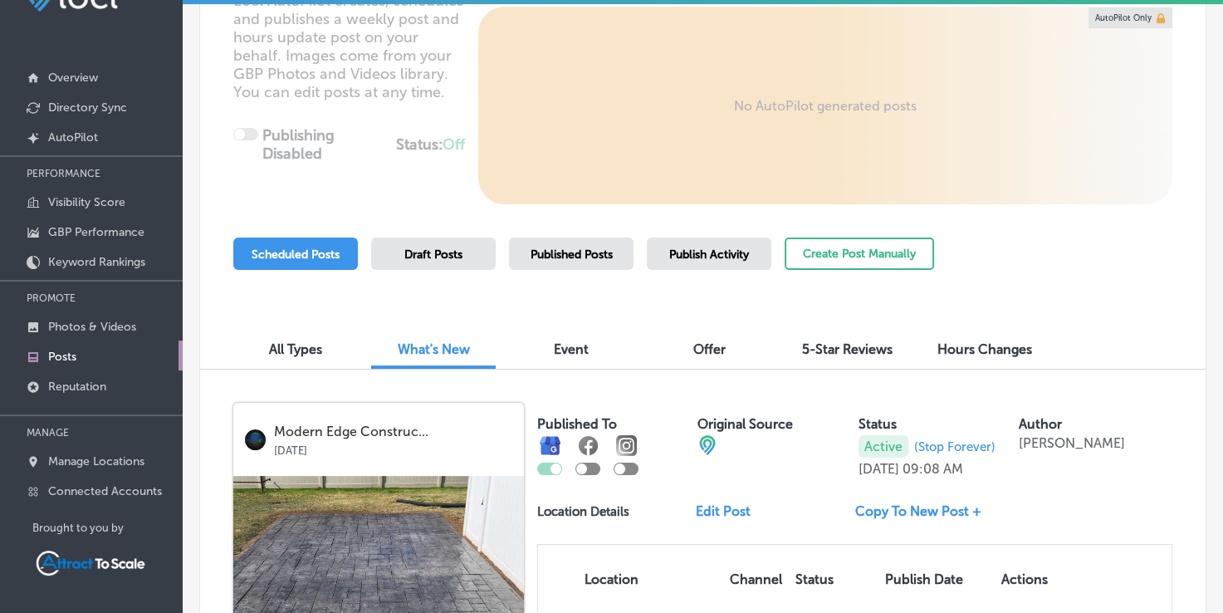
click at [579, 249] on span "Published Posts" at bounding box center [572, 254] width 82 height 14
